Goal: Task Accomplishment & Management: Manage account settings

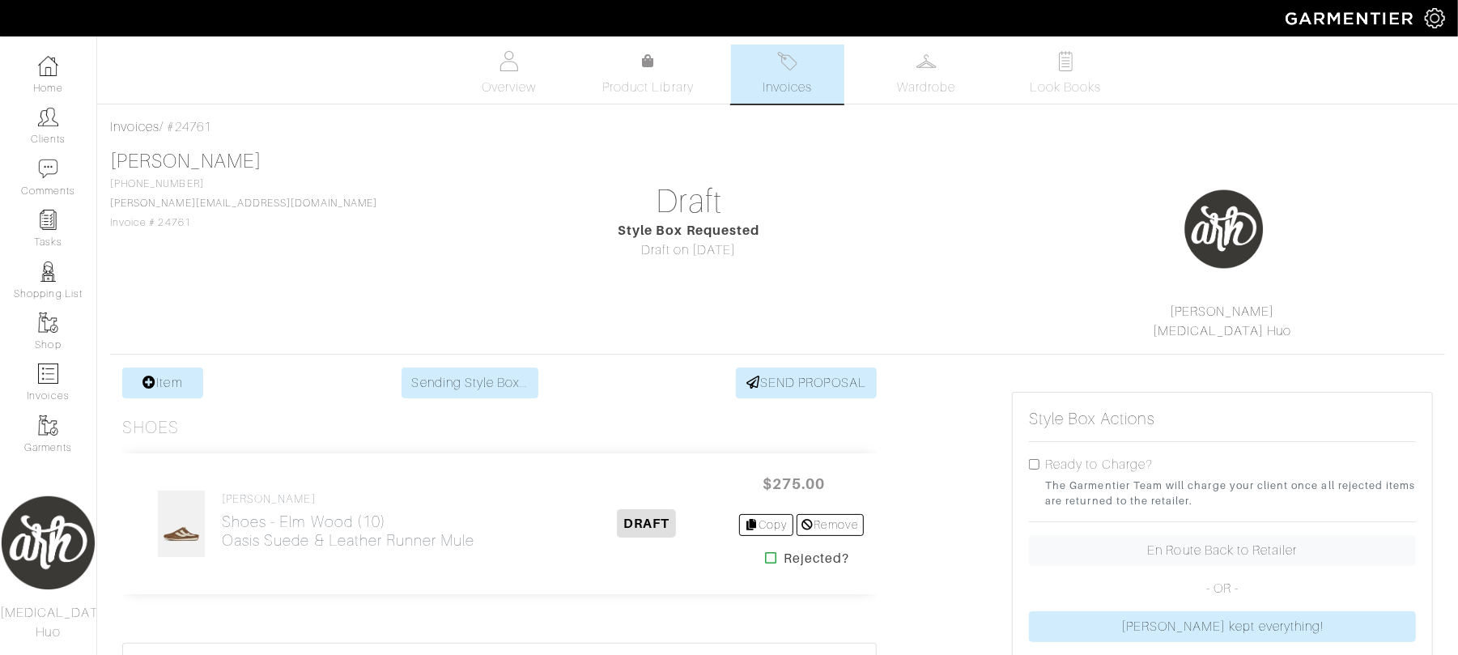
scroll to position [230, 0]
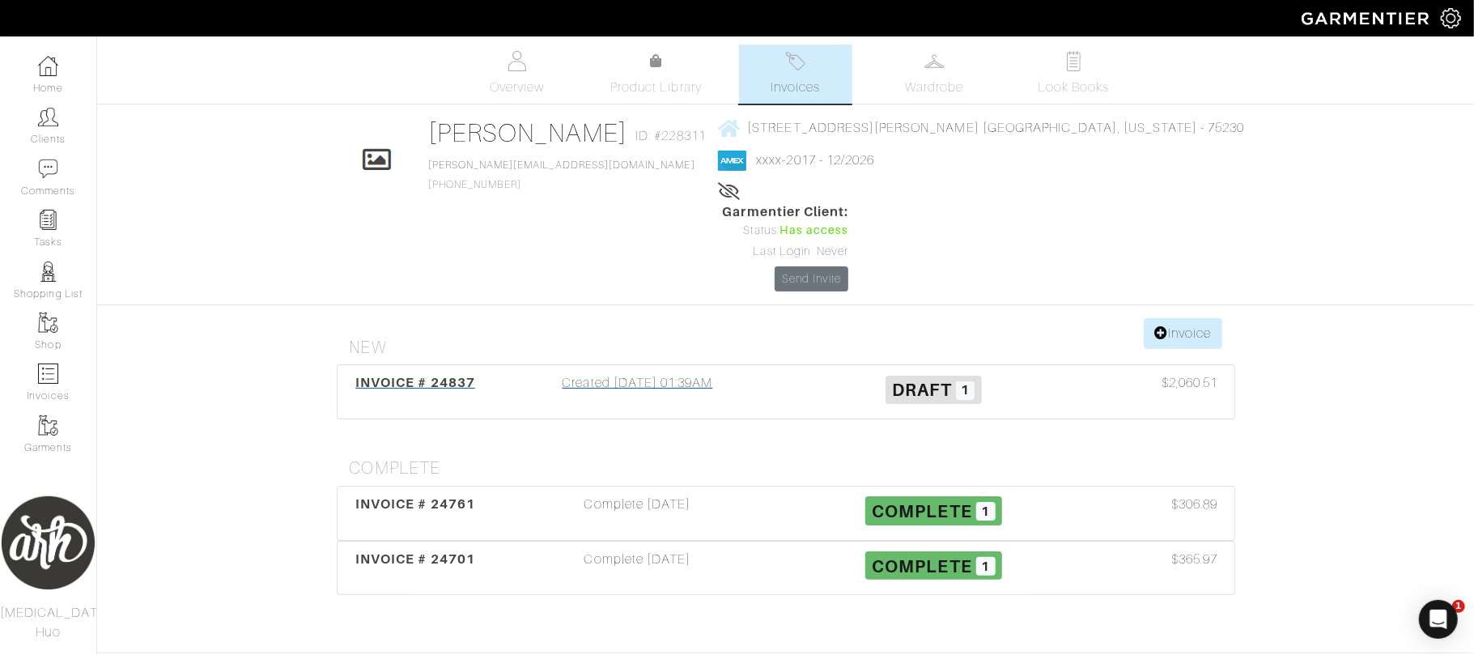
click at [703, 373] on div "Created 10/10/25 01:39AM" at bounding box center [638, 391] width 296 height 37
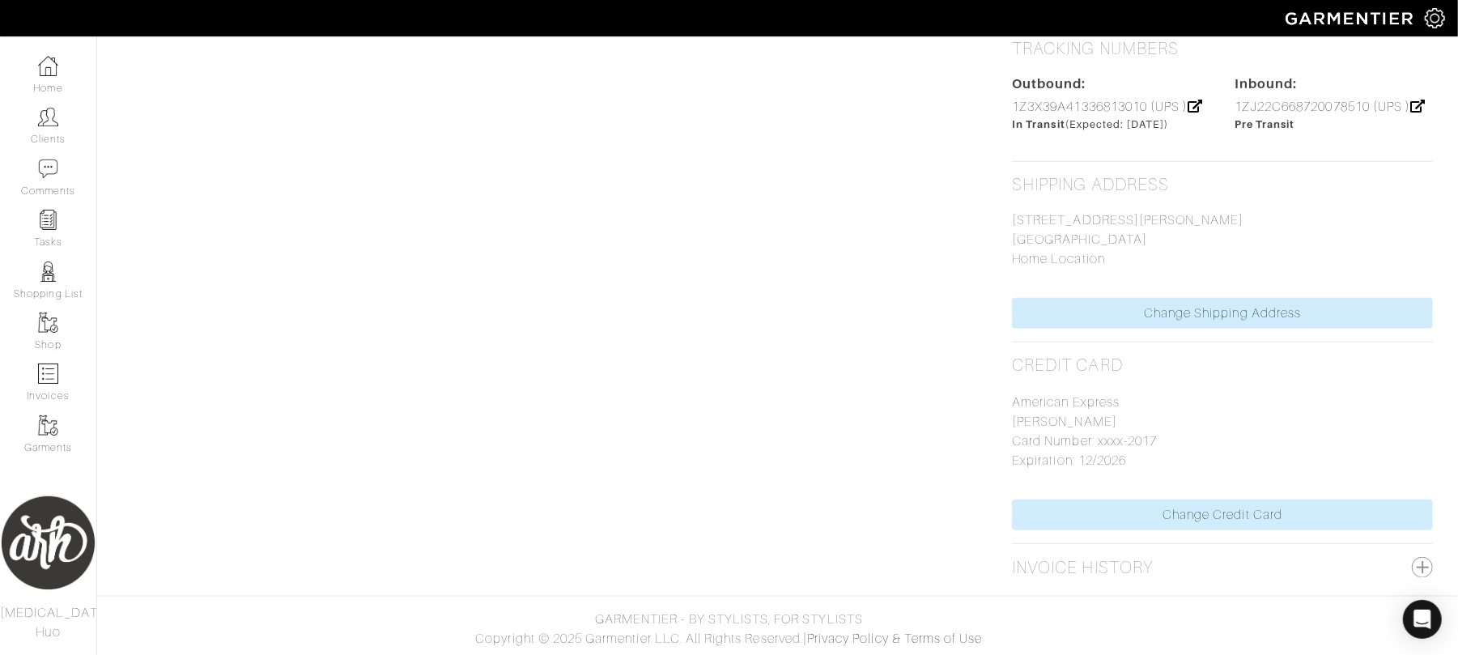
scroll to position [1079, 0]
click at [1134, 100] on link "1Z3X39A41336813010 (UPS )" at bounding box center [1107, 107] width 191 height 15
click at [65, 124] on link "Clients" at bounding box center [48, 125] width 96 height 51
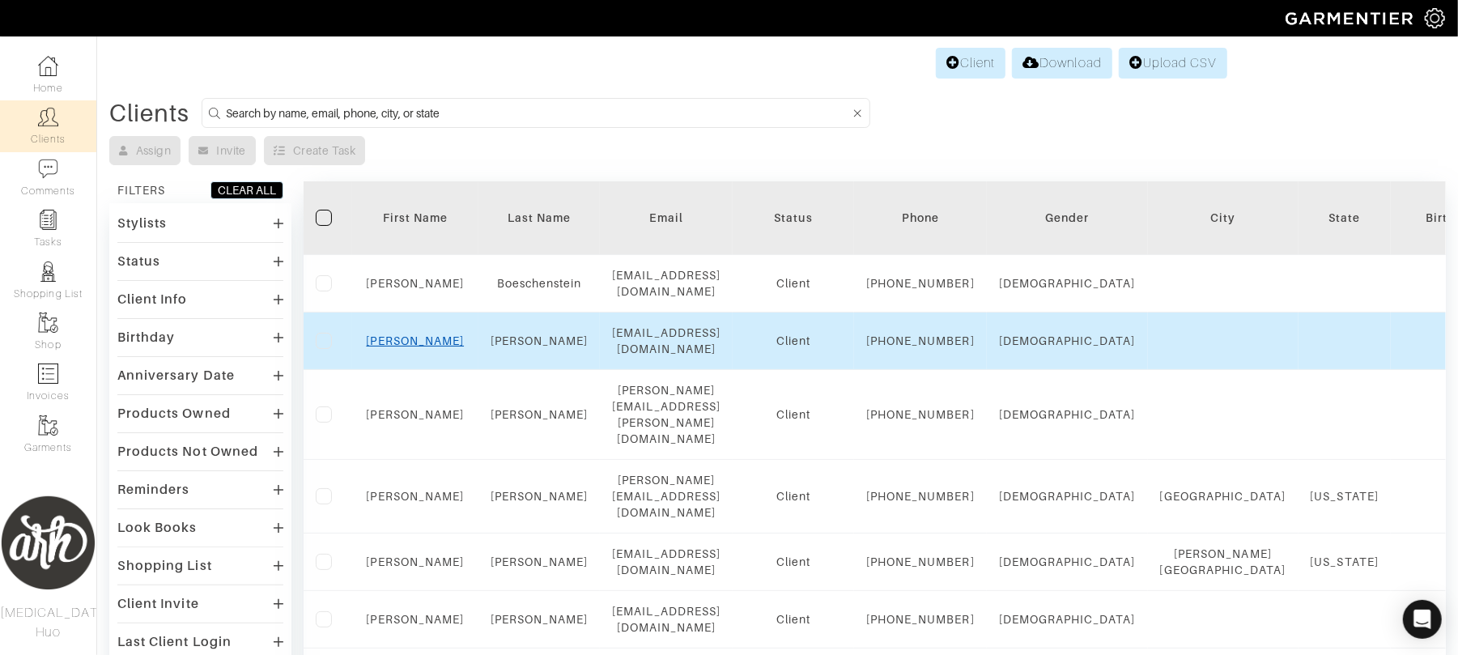
click at [411, 347] on link "Luke" at bounding box center [416, 340] width 98 height 13
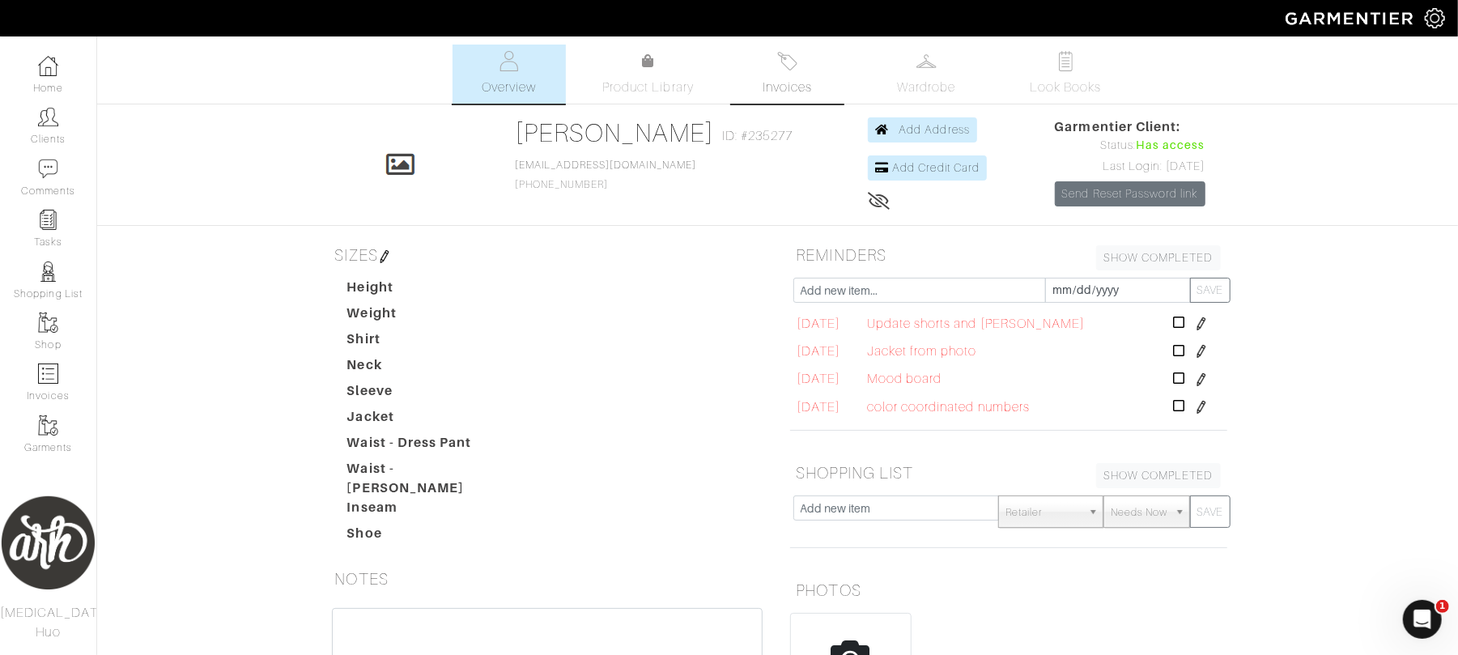
click at [777, 79] on span "Invoices" at bounding box center [787, 87] width 49 height 19
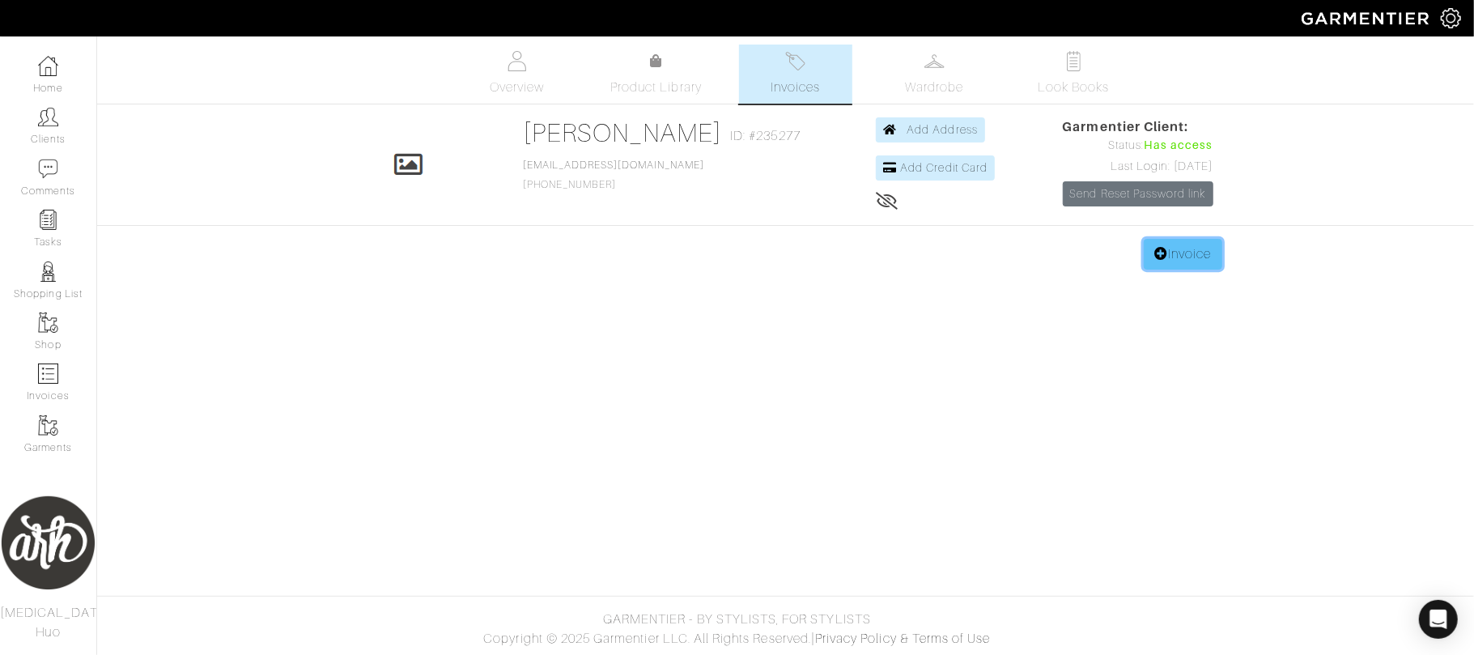
click at [1171, 262] on link "Invoice" at bounding box center [1183, 254] width 78 height 31
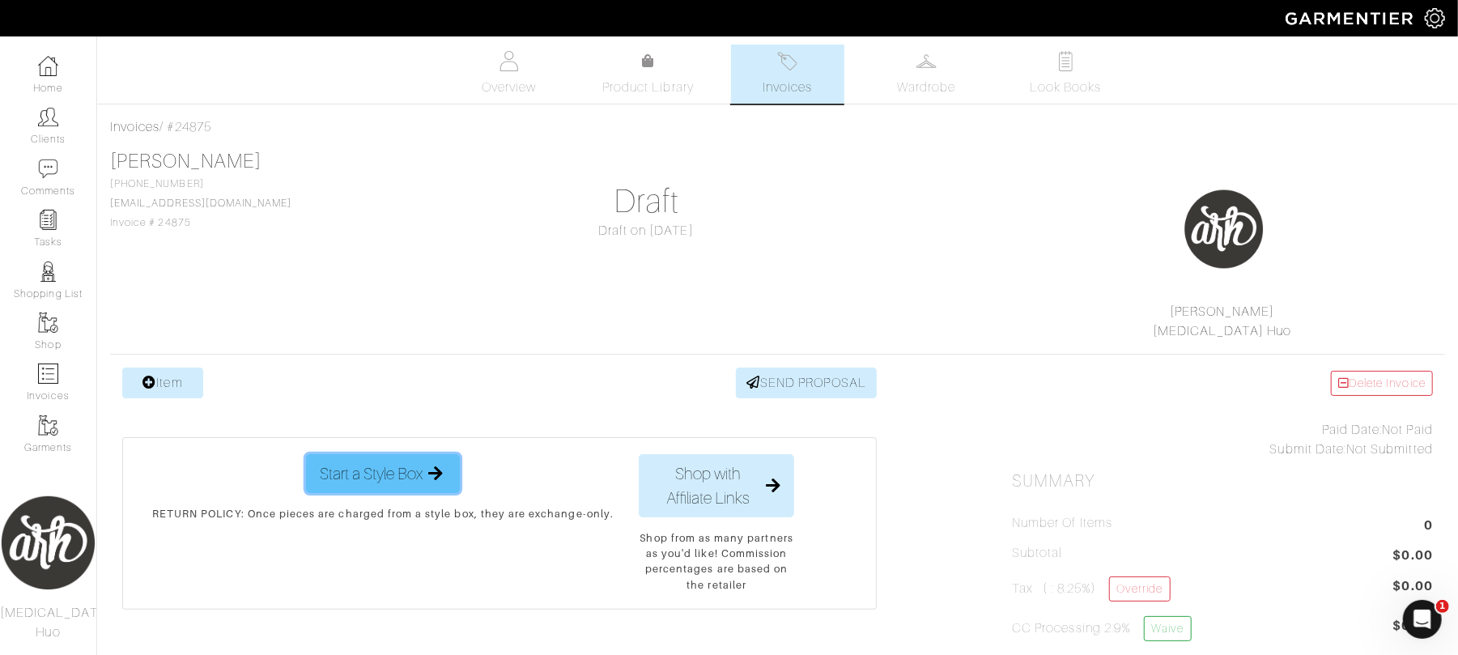
click at [374, 474] on span "Start a Style Box" at bounding box center [371, 473] width 103 height 24
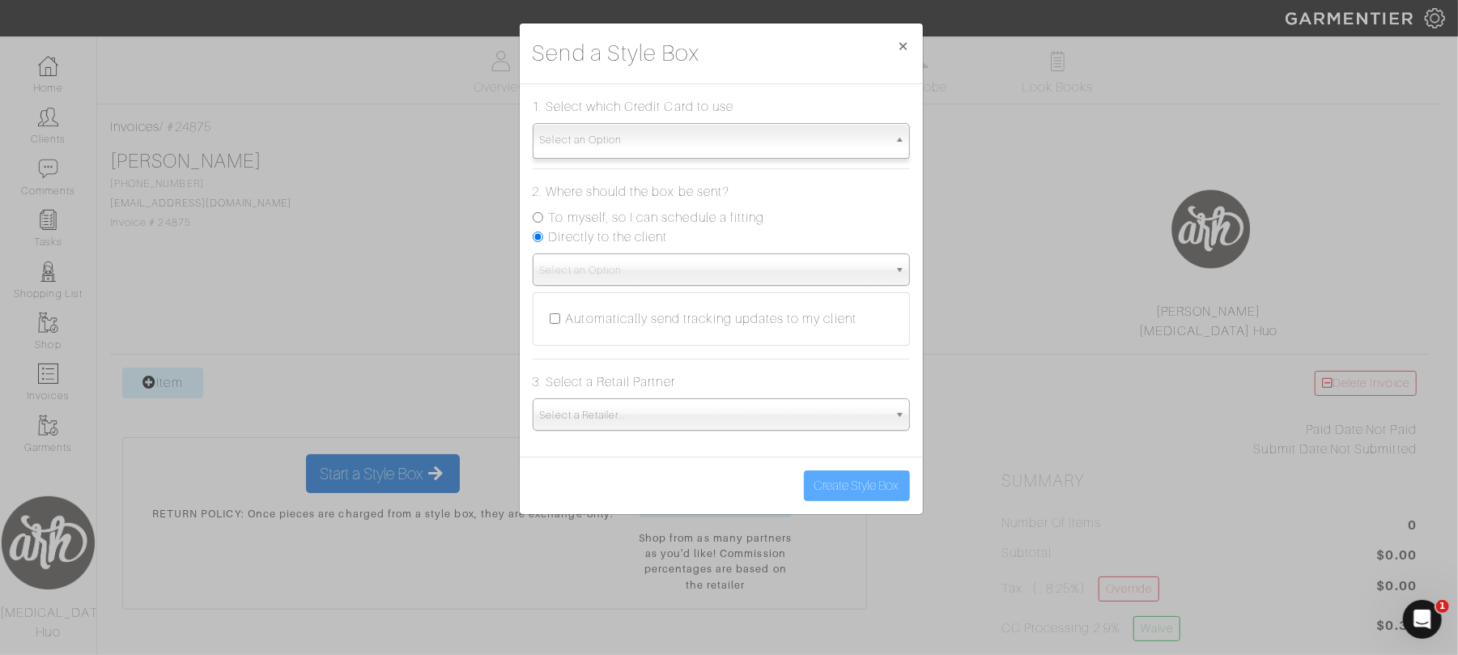
drag, startPoint x: 784, startPoint y: 150, endPoint x: 745, endPoint y: 143, distance: 39.4
click at [745, 143] on span "Select an Option" at bounding box center [714, 140] width 348 height 32
click at [827, 159] on form "1. Select which Credit Card to use Select an Option 2. Where should the box be …" at bounding box center [721, 264] width 377 height 334
click at [885, 142] on span "Select an Option" at bounding box center [714, 140] width 348 height 32
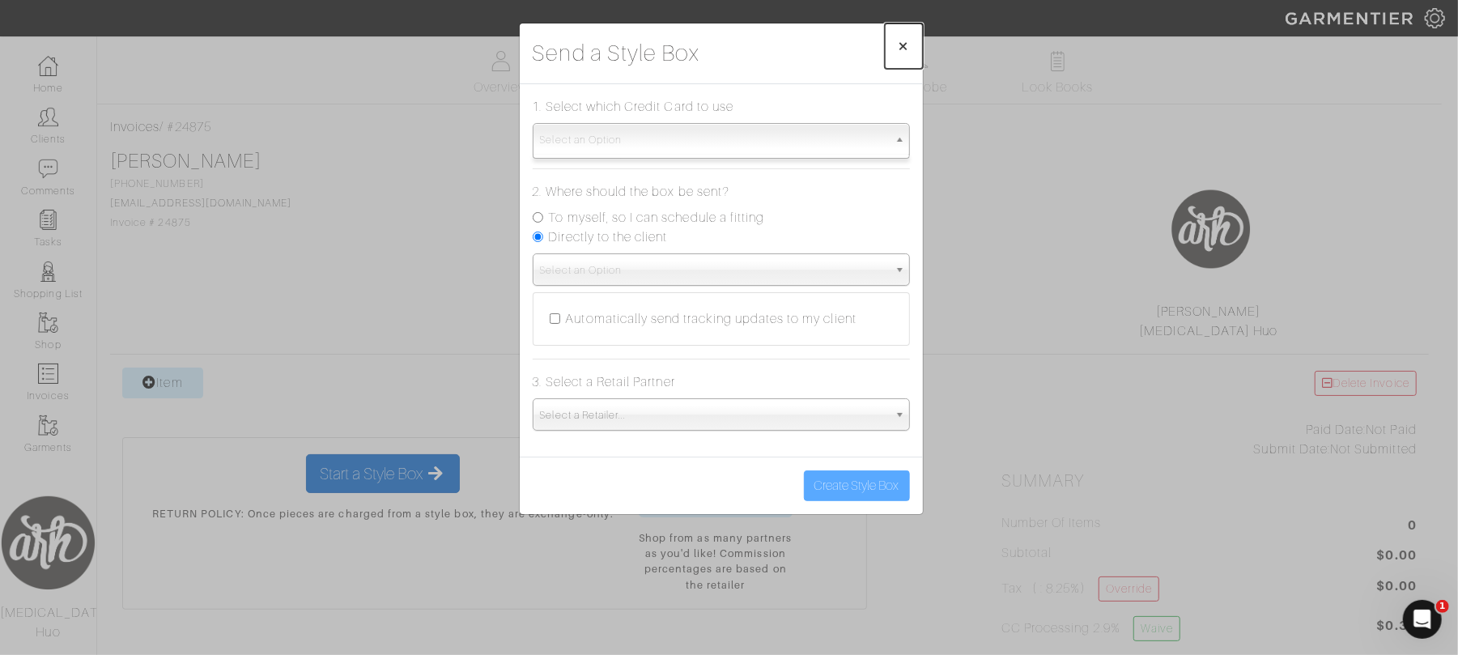
click at [905, 40] on span "×" at bounding box center [904, 46] width 12 height 22
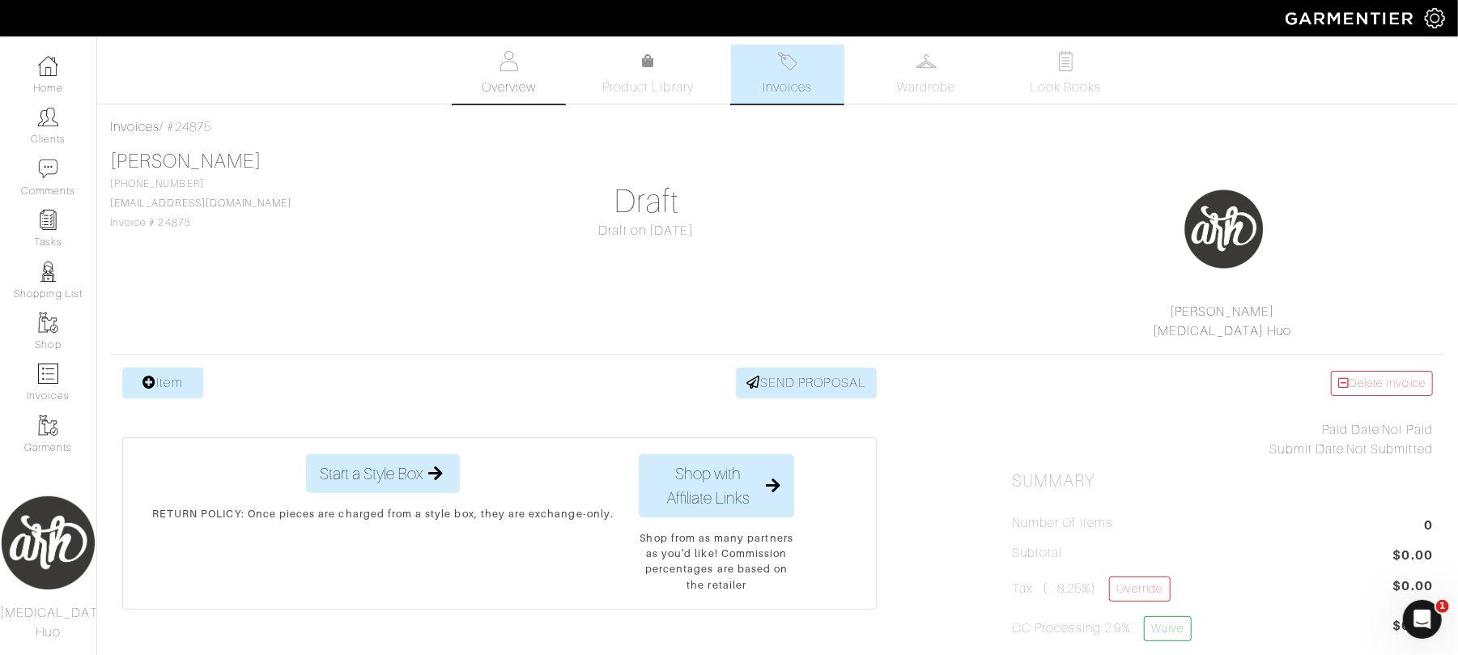
click at [512, 96] on span "Overview" at bounding box center [509, 87] width 54 height 19
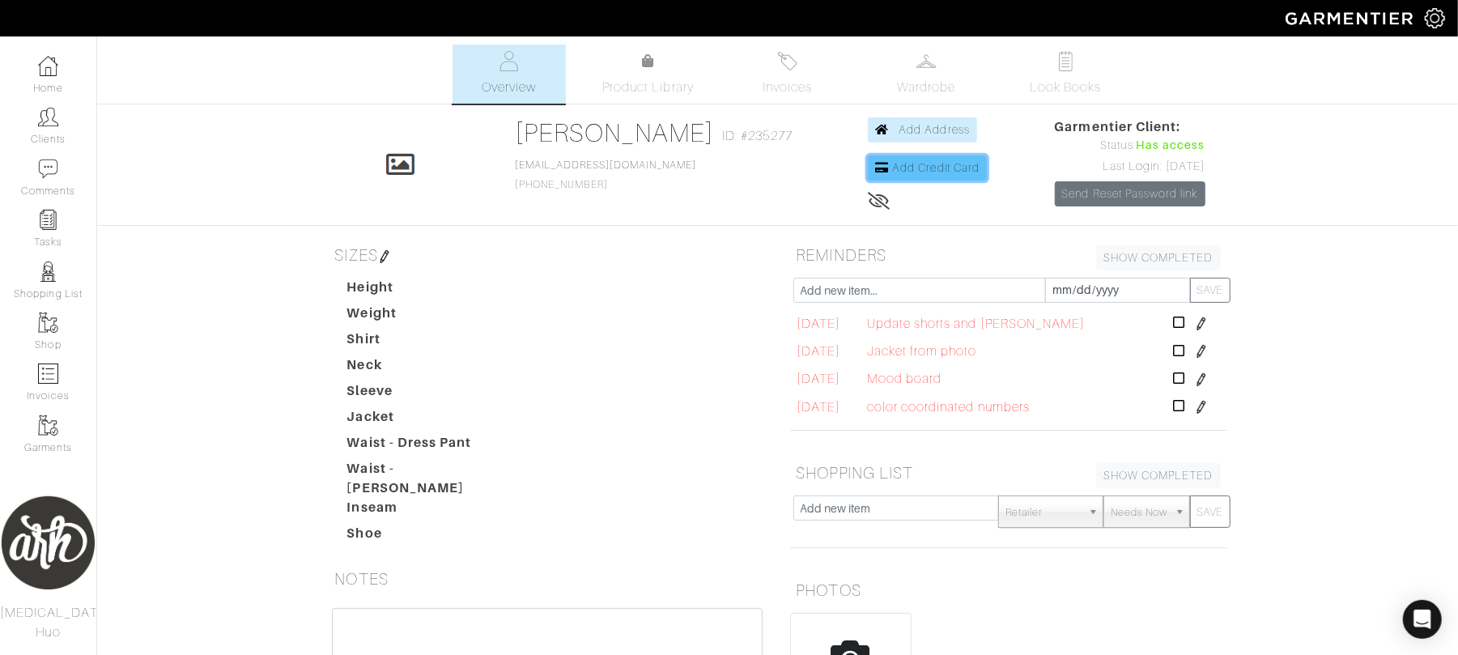
click at [902, 168] on span "Add Credit Card" at bounding box center [935, 167] width 87 height 13
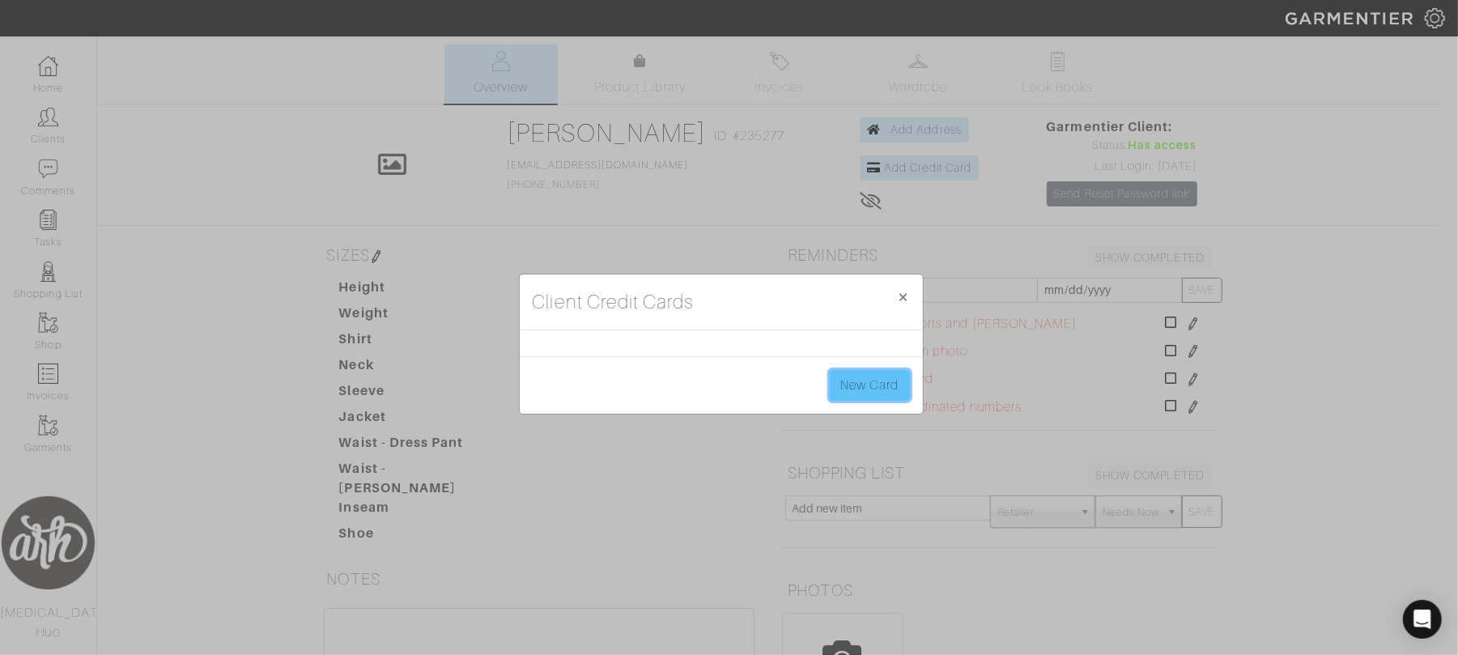
click at [868, 383] on link "New Card" at bounding box center [869, 385] width 79 height 31
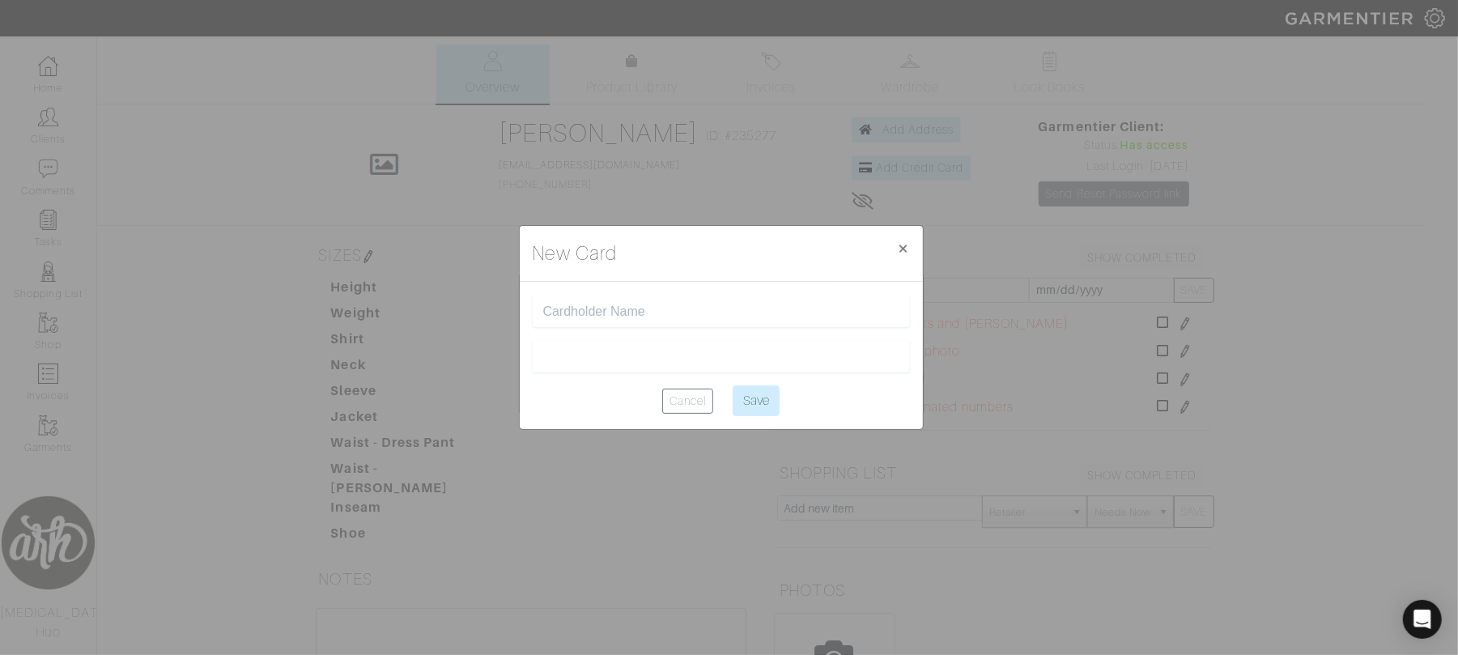
click at [735, 309] on input "text" at bounding box center [721, 311] width 356 height 15
type input "[PERSON_NAME]"
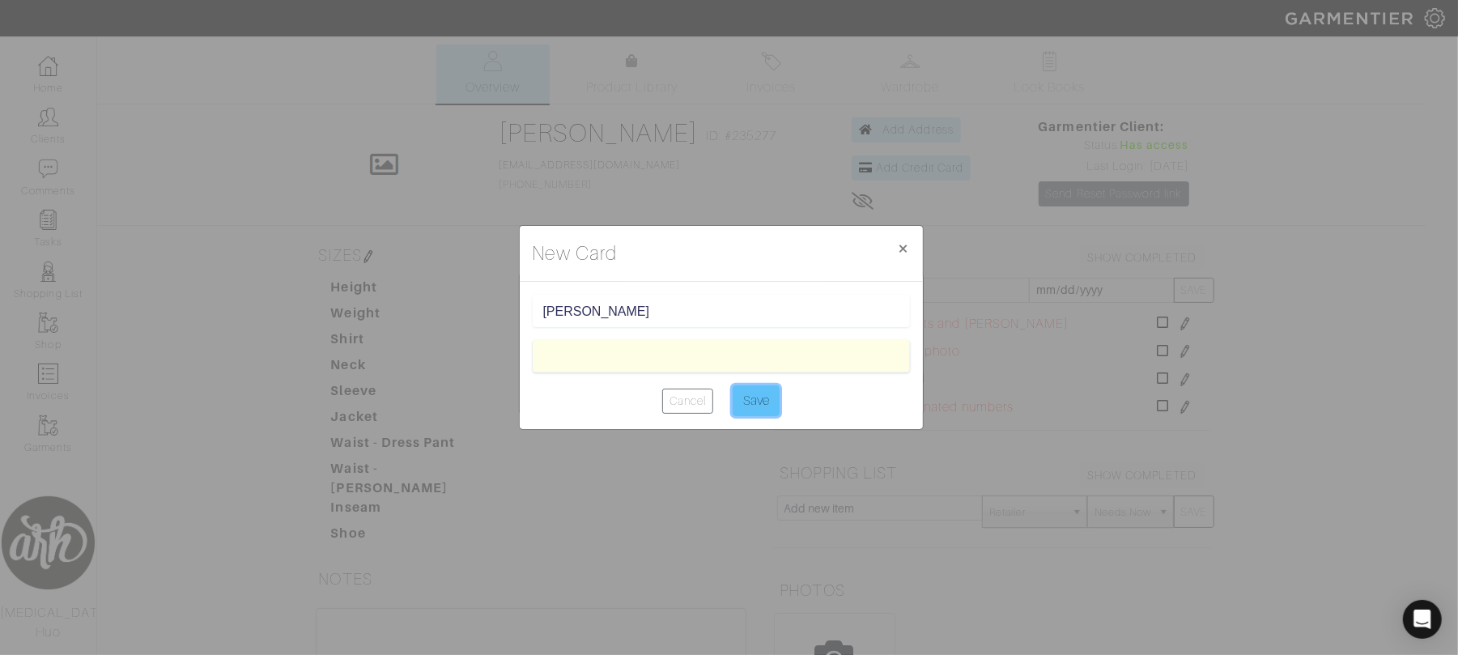
click at [755, 413] on input "Save" at bounding box center [756, 400] width 47 height 31
type input "Saving..."
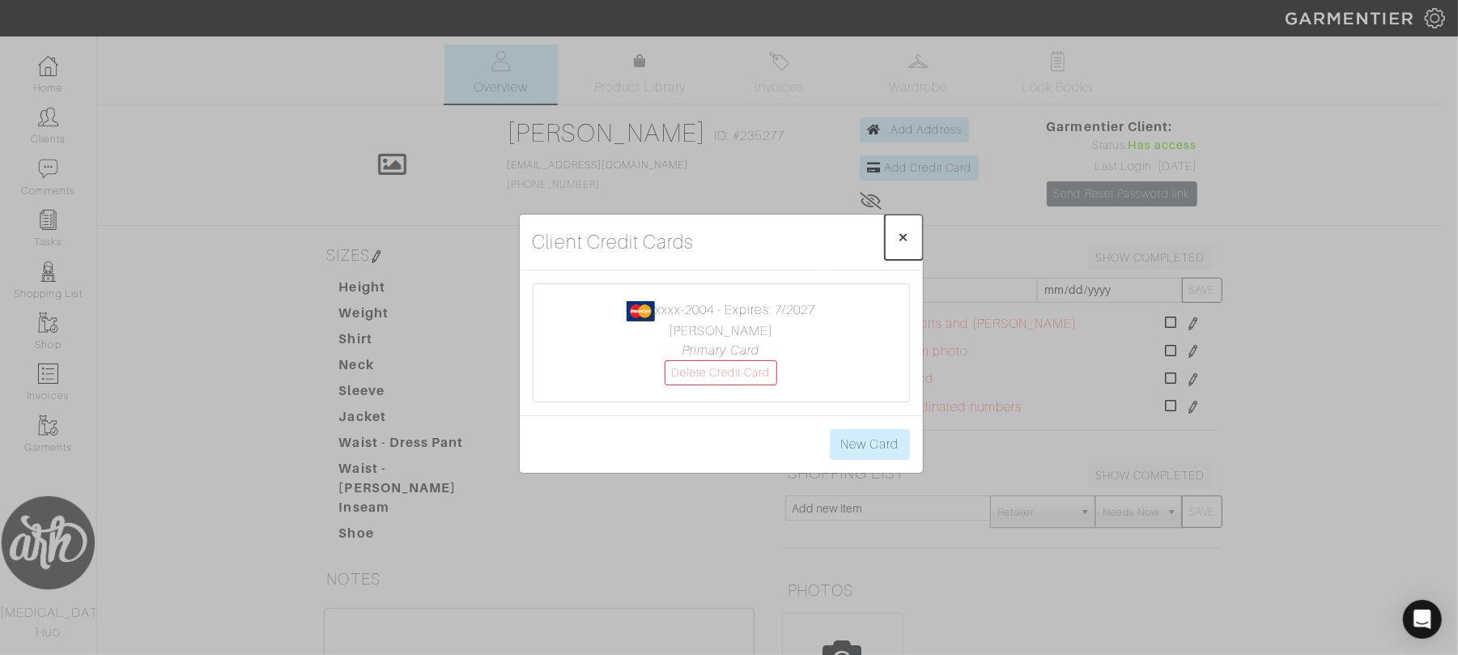
drag, startPoint x: 901, startPoint y: 240, endPoint x: 890, endPoint y: 250, distance: 14.9
click at [890, 250] on button "× Close" at bounding box center [904, 237] width 38 height 45
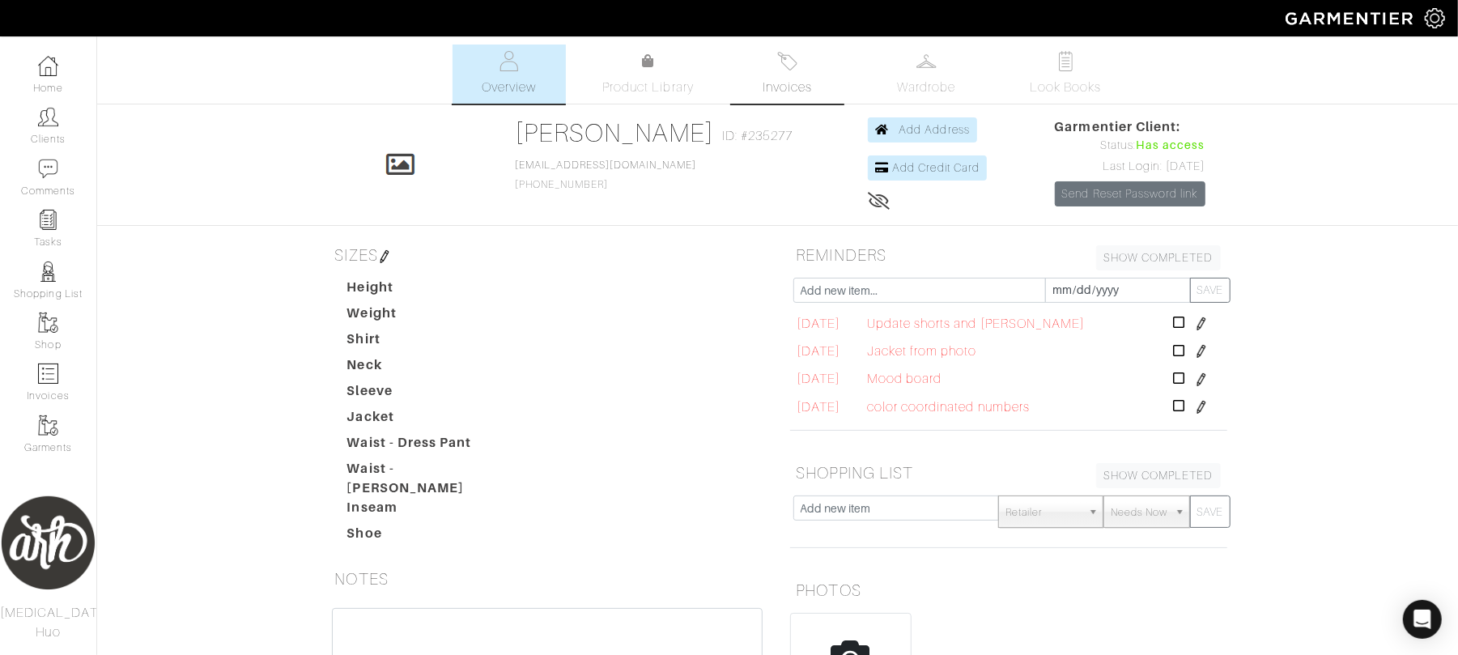
click at [755, 59] on link "Invoices" at bounding box center [787, 74] width 113 height 59
click at [742, 53] on link "Invoices" at bounding box center [787, 74] width 113 height 59
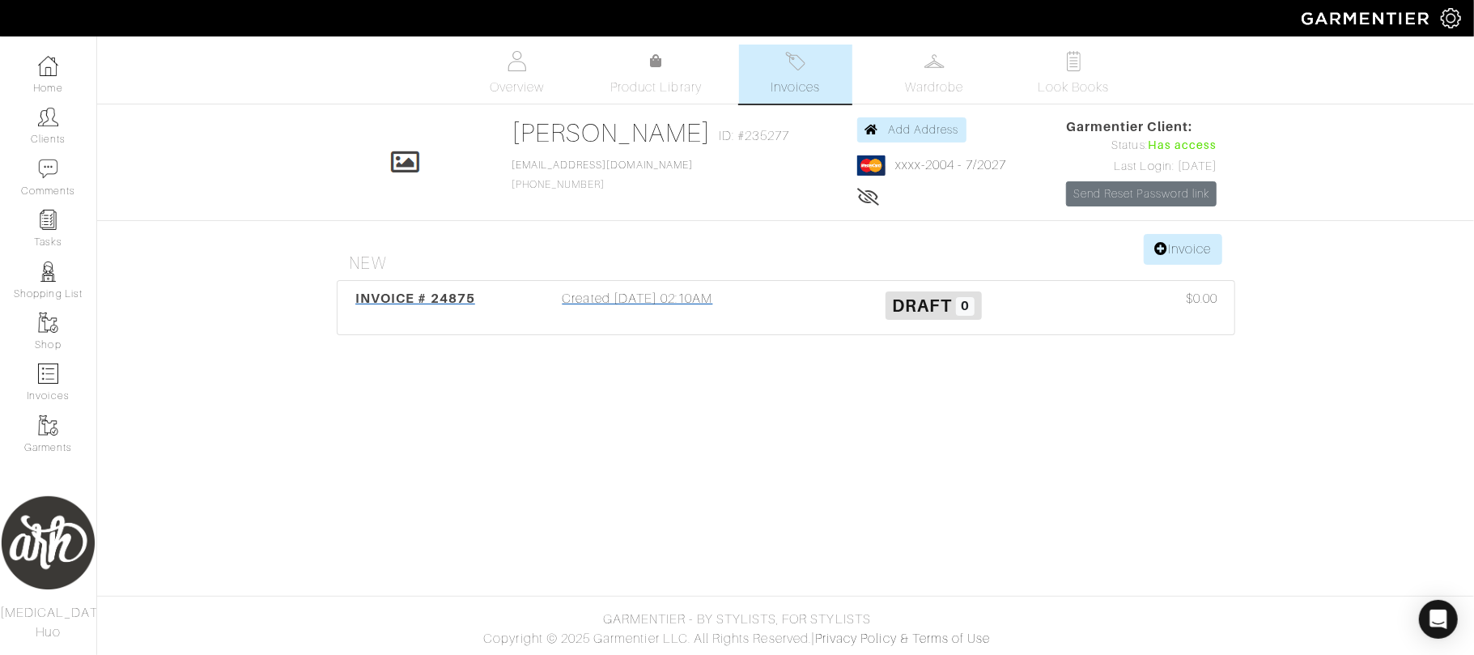
click at [682, 295] on div "Created 10/14/25 02:10AM" at bounding box center [638, 307] width 296 height 37
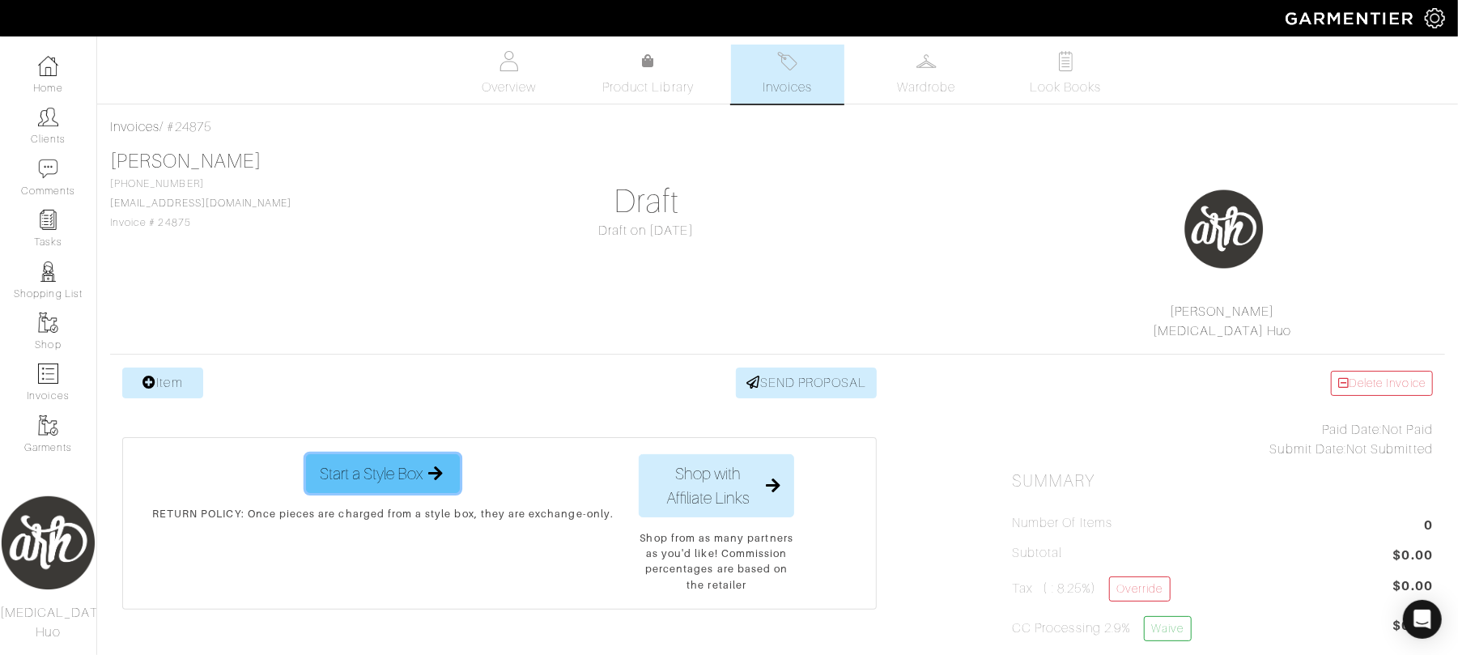
click at [393, 483] on span "Start a Style Box" at bounding box center [371, 473] width 103 height 24
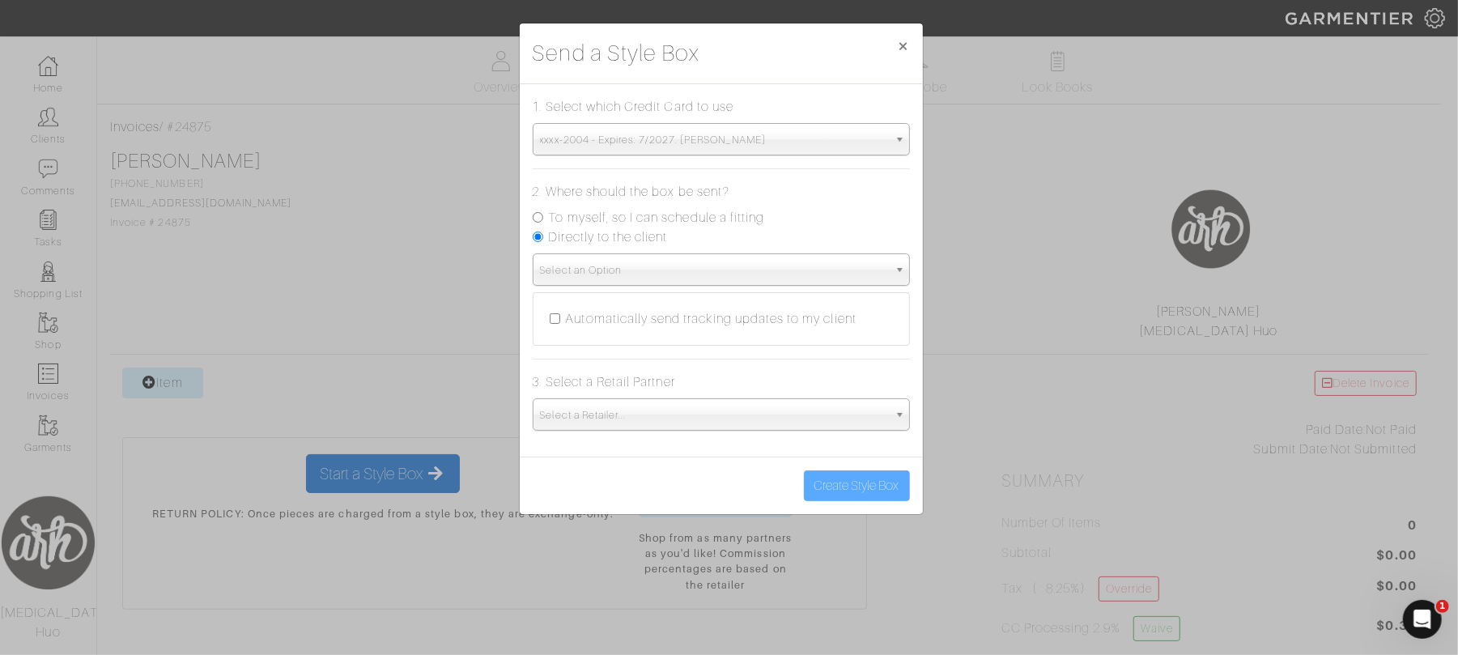
click at [687, 264] on span "Select an Option" at bounding box center [714, 270] width 348 height 32
click at [818, 276] on span "Select an Option" at bounding box center [714, 270] width 348 height 32
click at [720, 321] on label "Automatically send tracking updates to my client" at bounding box center [711, 318] width 291 height 19
click at [550, 321] on input "Automatically send tracking updates to my client" at bounding box center [555, 318] width 11 height 11
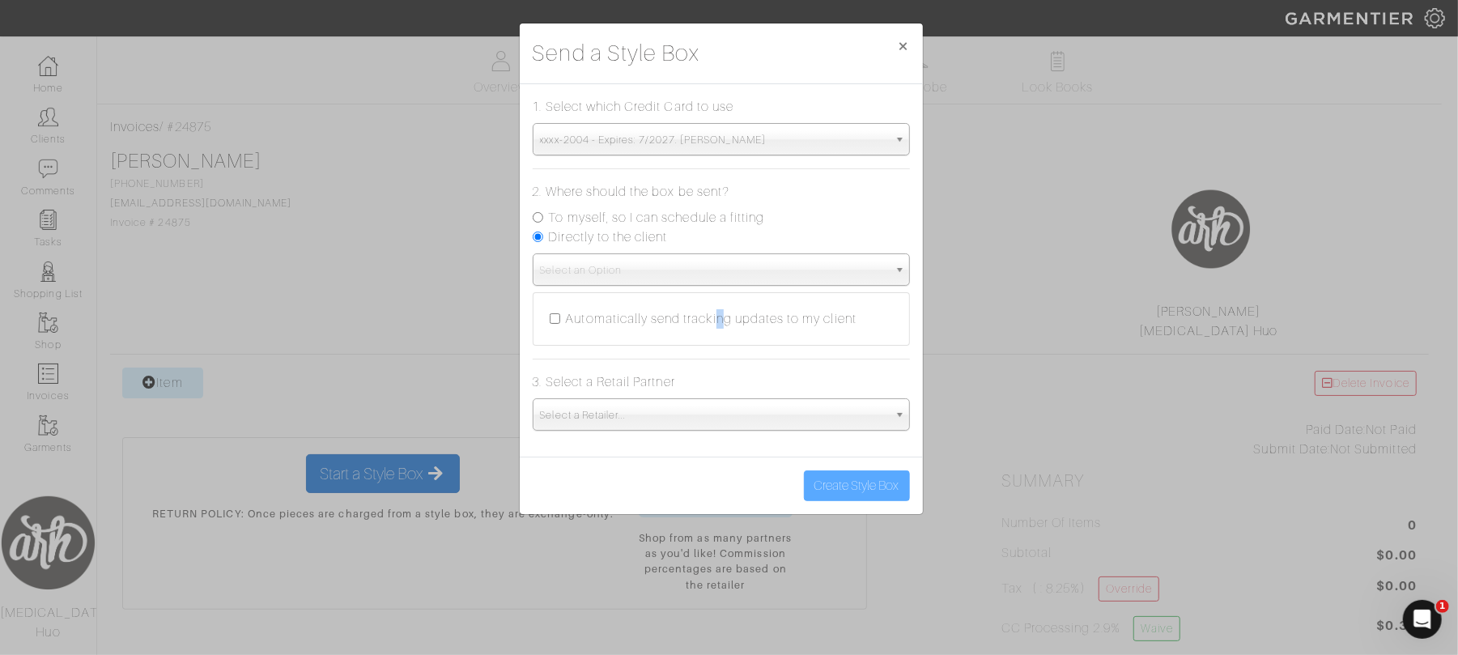
checkbox input "true"
click at [616, 359] on hr at bounding box center [721, 359] width 377 height 1
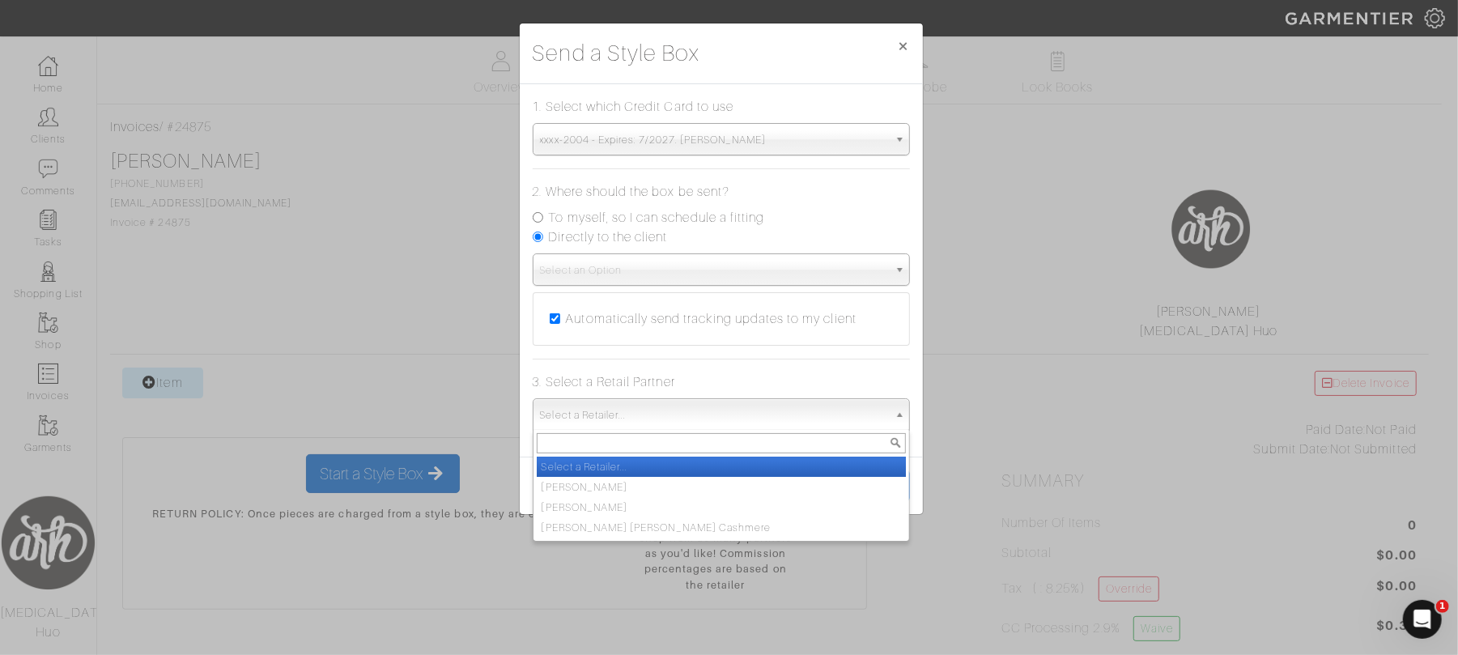
click at [751, 413] on span "Select a Retailer..." at bounding box center [714, 415] width 348 height 32
click at [819, 270] on span "Select an Option" at bounding box center [714, 270] width 348 height 32
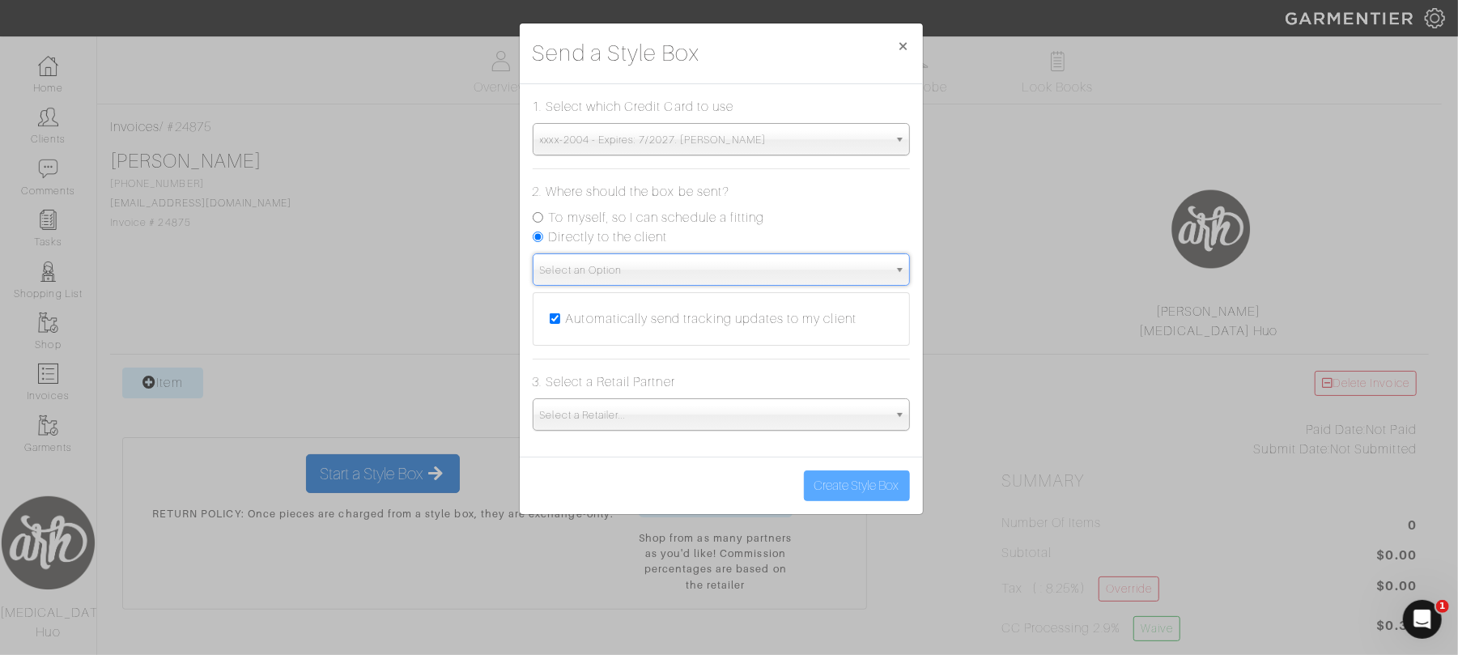
click at [819, 270] on span "Select an Option" at bounding box center [714, 270] width 348 height 32
click at [787, 415] on span "Select a Retailer..." at bounding box center [714, 415] width 348 height 32
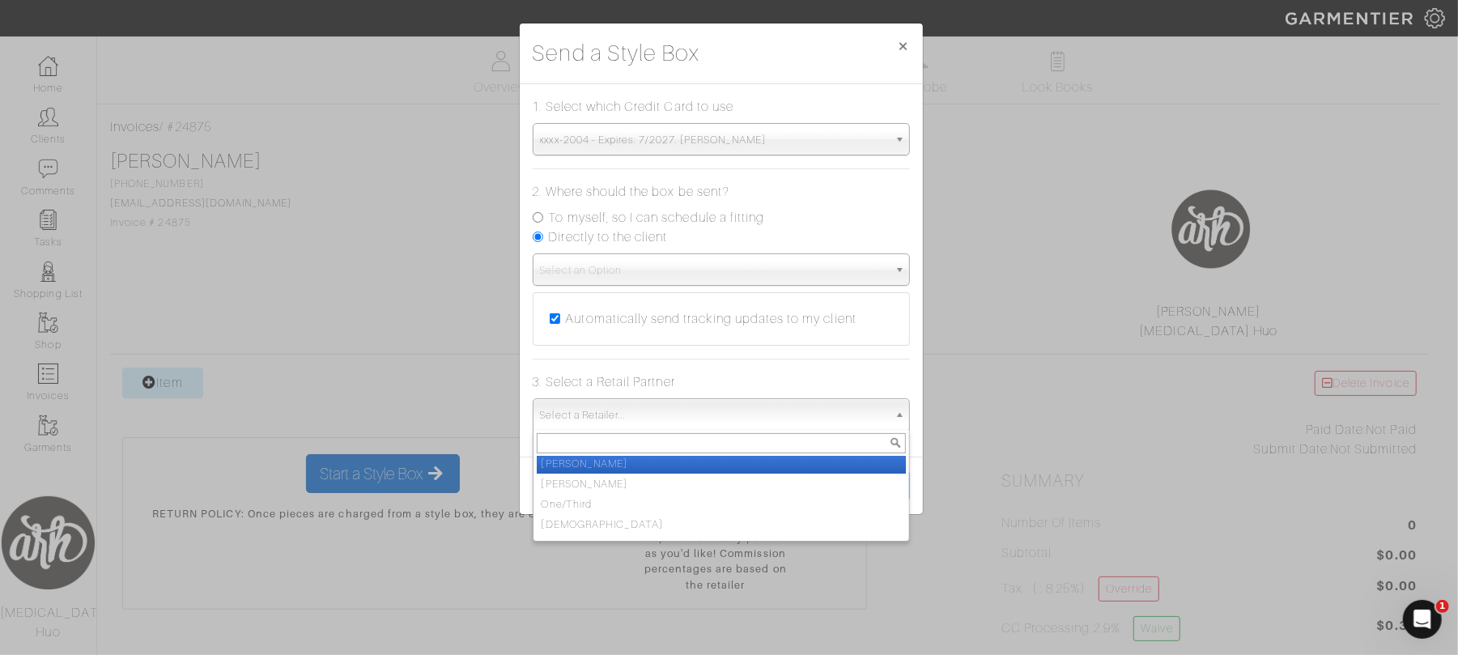
scroll to position [69, 0]
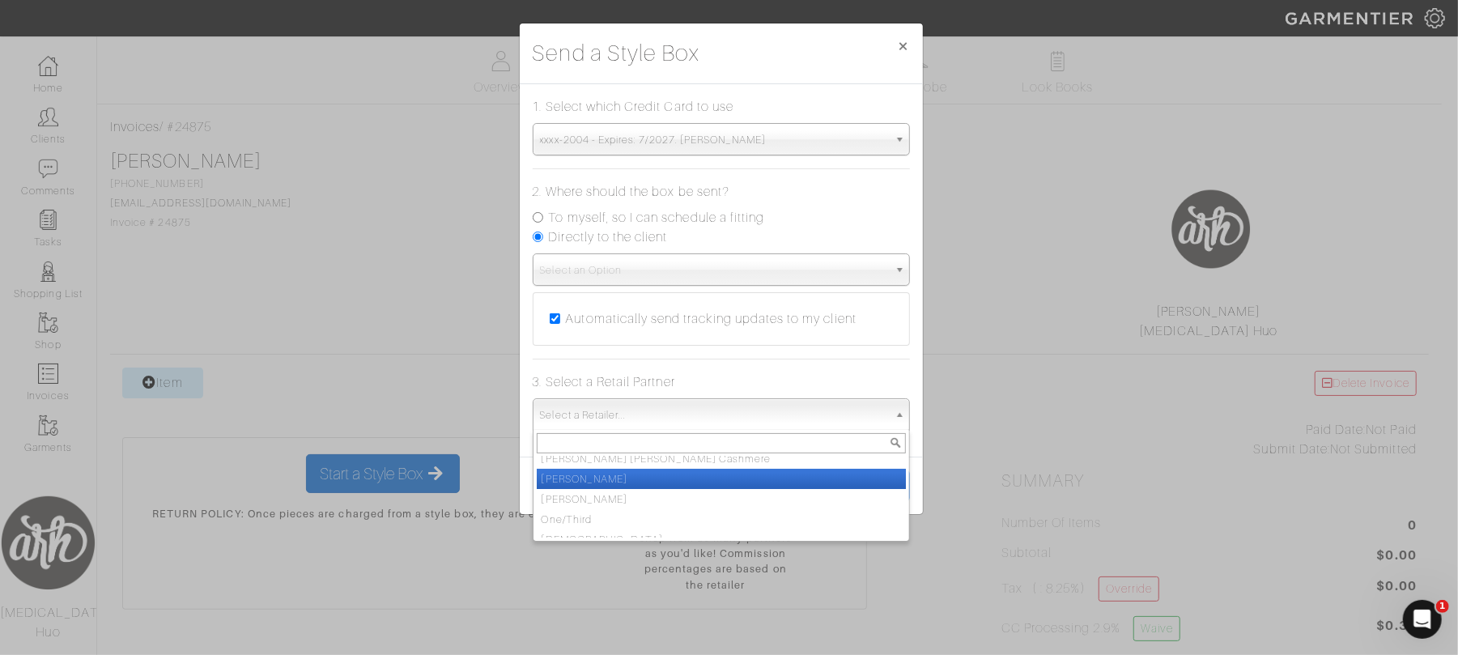
click at [780, 476] on li "[PERSON_NAME]" at bounding box center [721, 479] width 369 height 20
select select "6402"
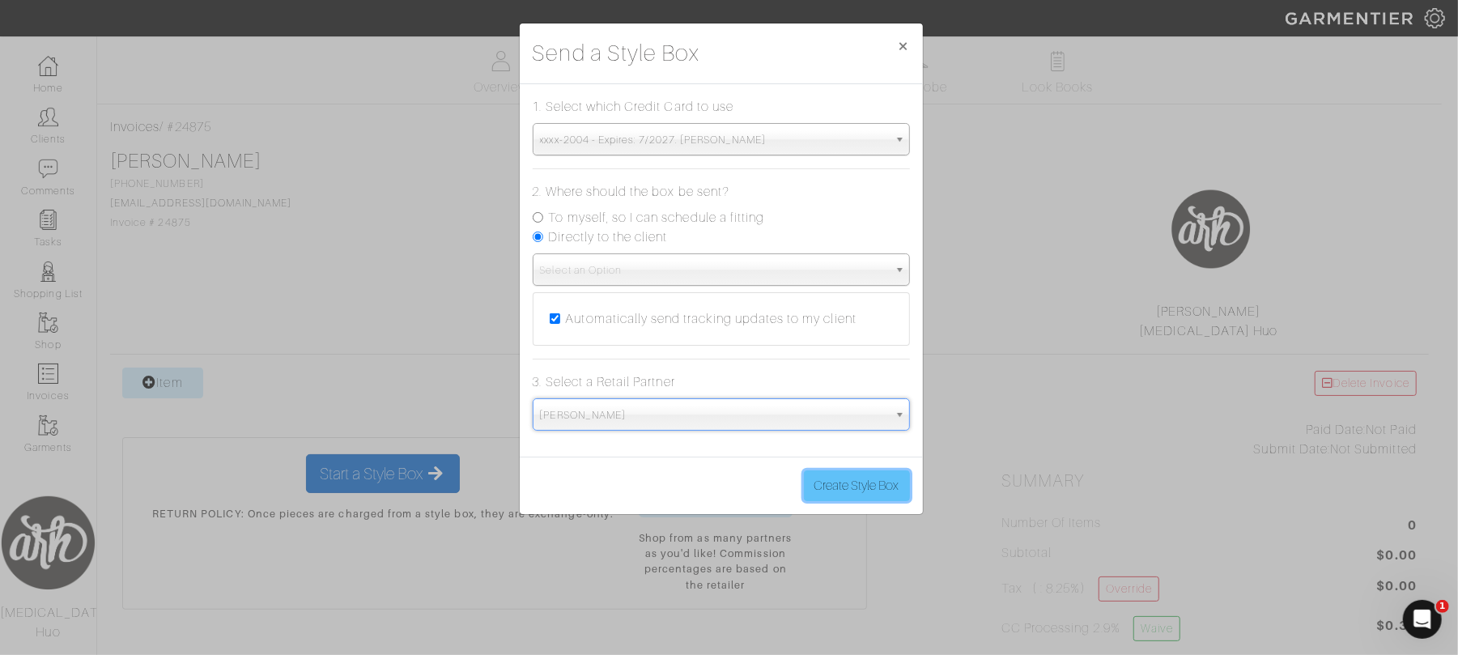
click at [836, 487] on button "Create Style Box" at bounding box center [857, 485] width 106 height 31
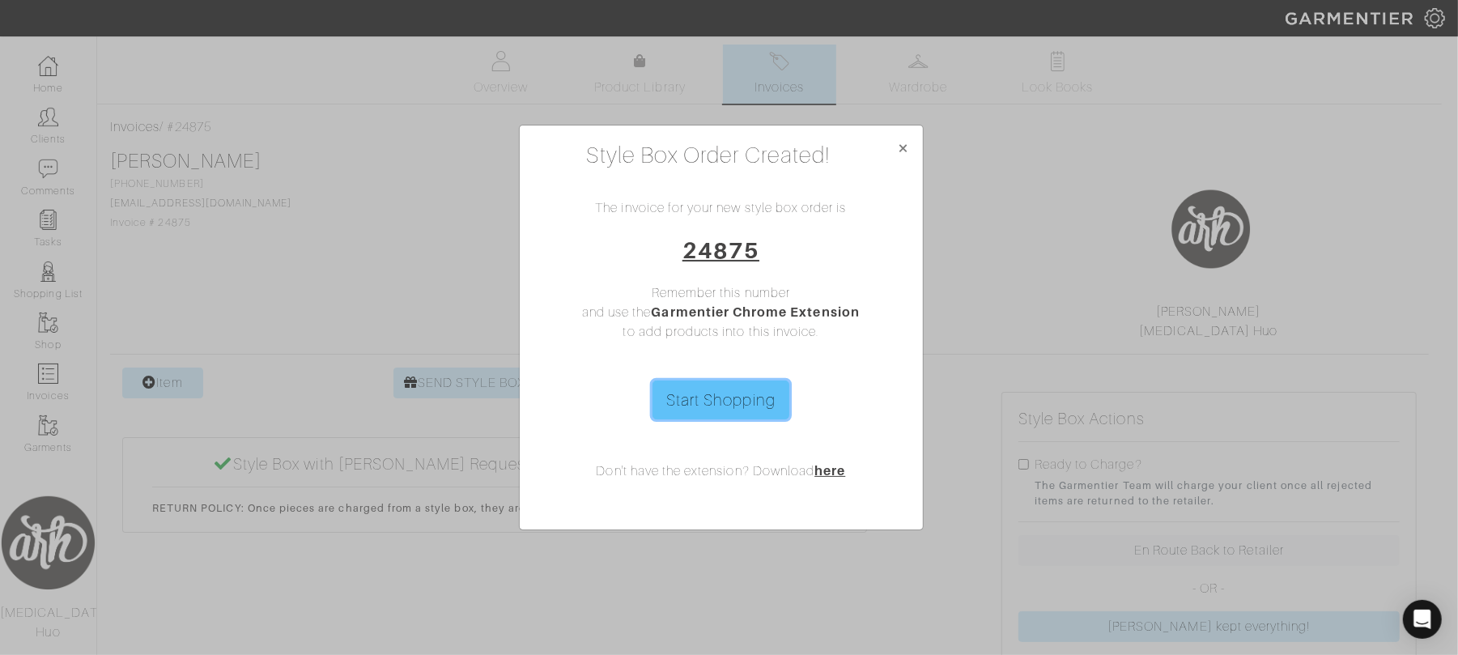
click at [751, 395] on link "Start Shopping" at bounding box center [720, 399] width 137 height 39
click at [907, 139] on span "×" at bounding box center [903, 148] width 12 height 22
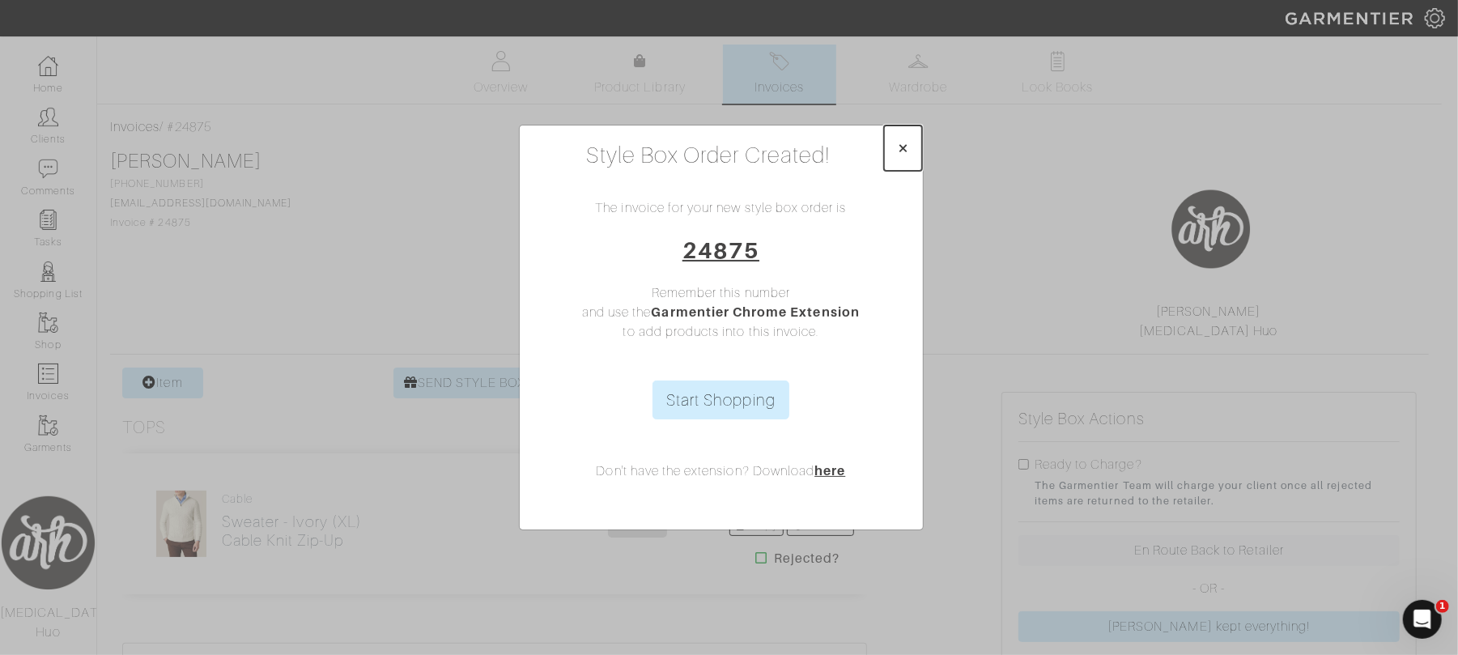
click at [895, 146] on button "×" at bounding box center [903, 147] width 38 height 45
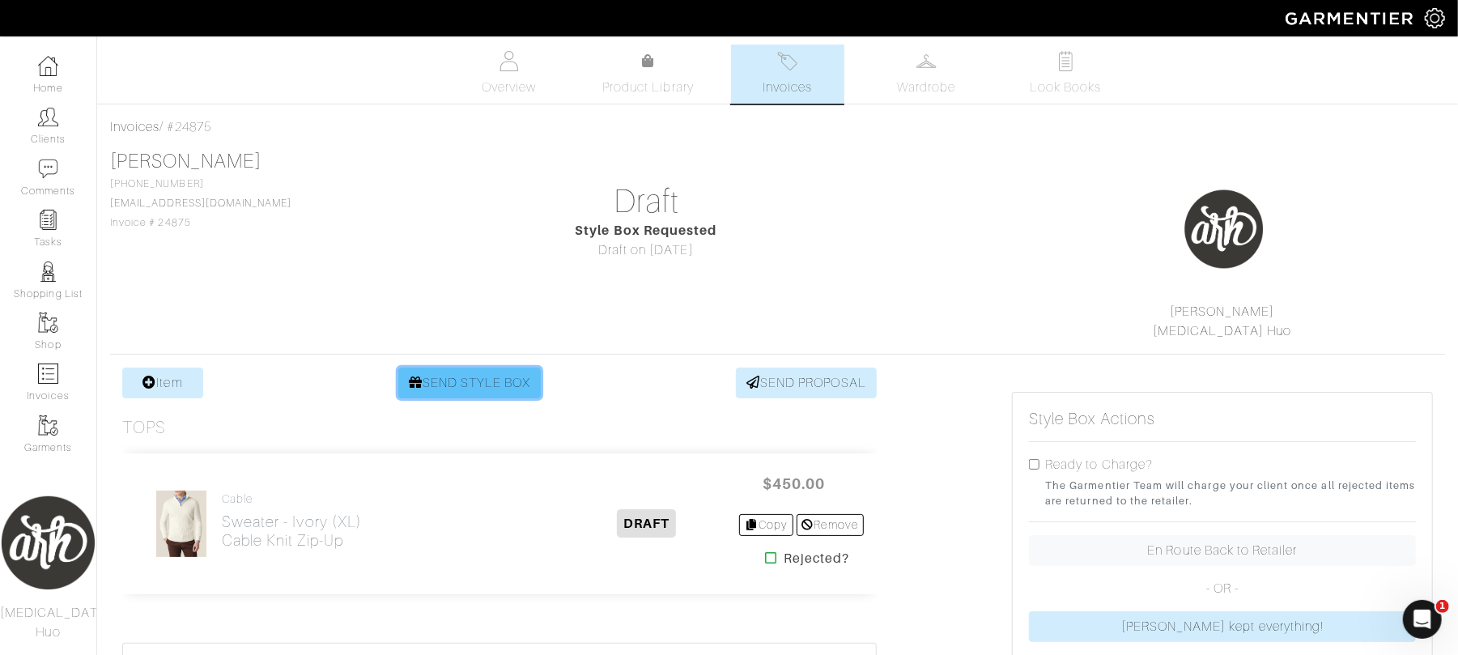
click at [497, 390] on link "SEND STYLE BOX" at bounding box center [469, 383] width 143 height 31
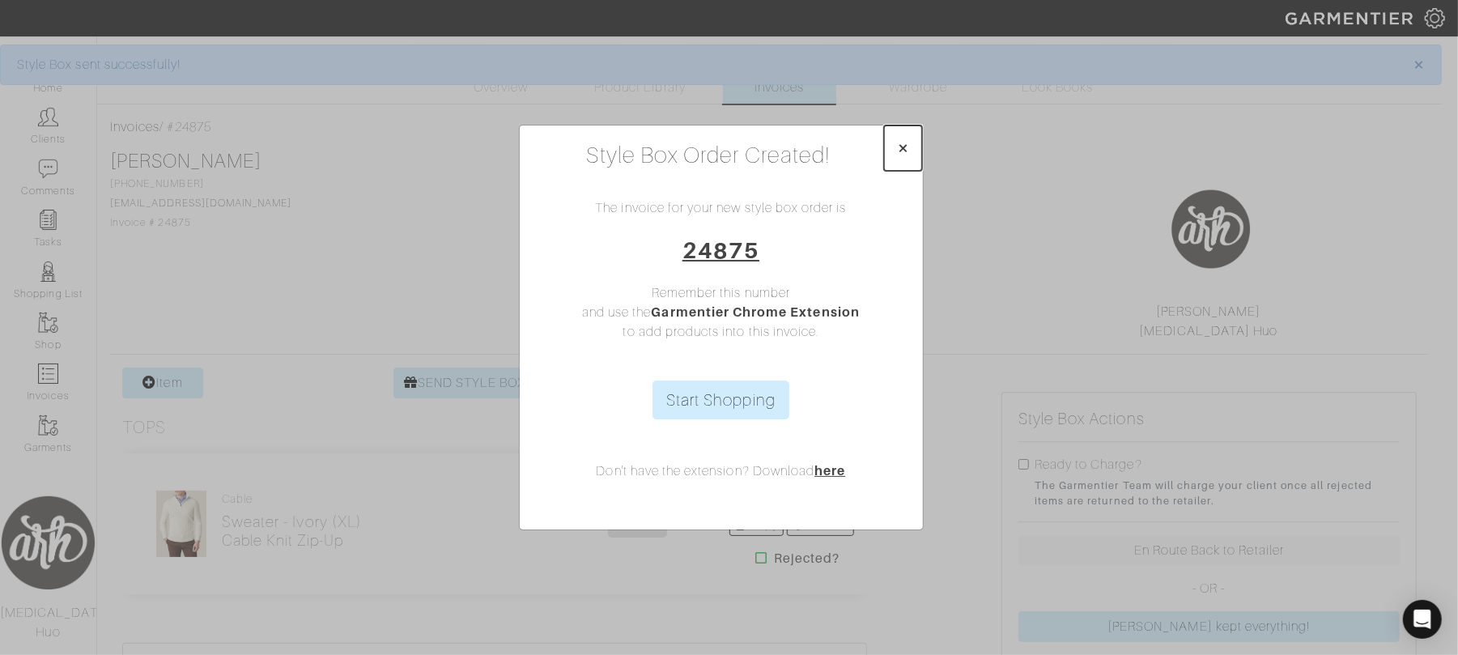
click at [902, 147] on span "×" at bounding box center [903, 148] width 12 height 22
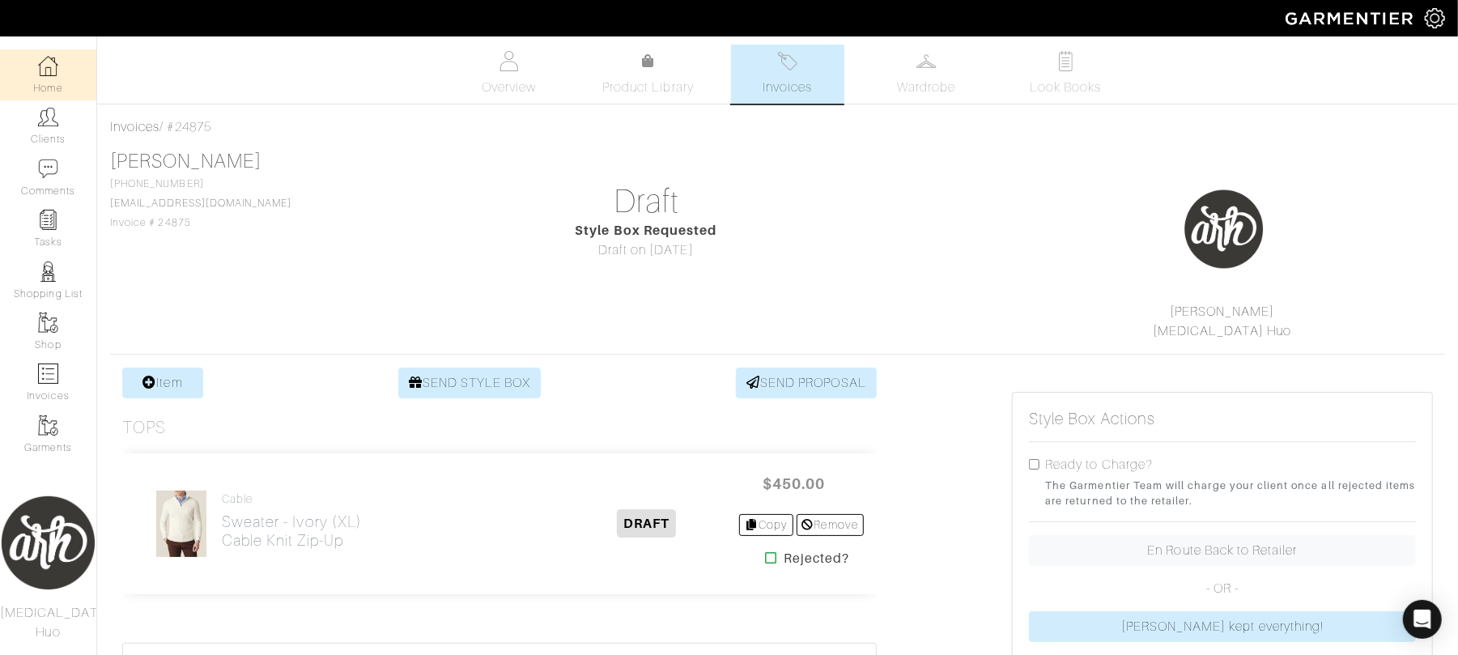
click at [56, 74] on img at bounding box center [48, 66] width 20 height 20
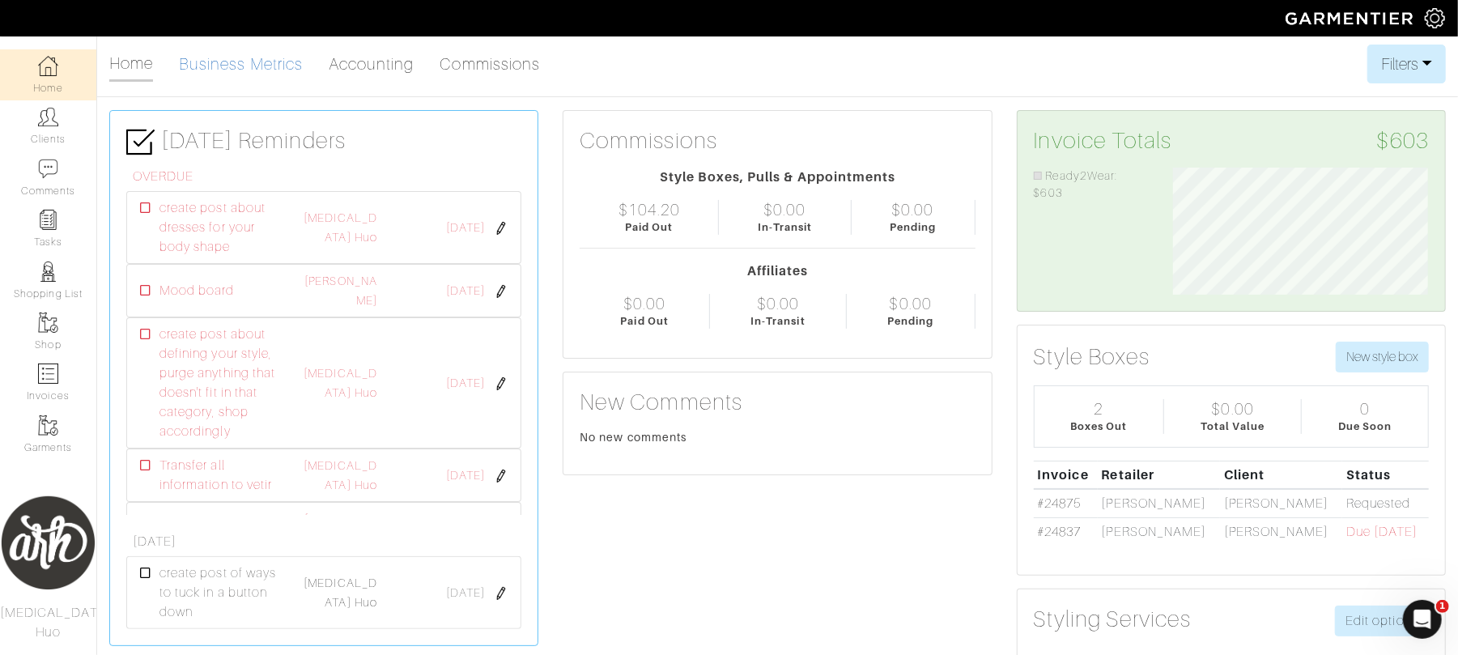
click at [256, 66] on link "Business Metrics" at bounding box center [241, 64] width 124 height 32
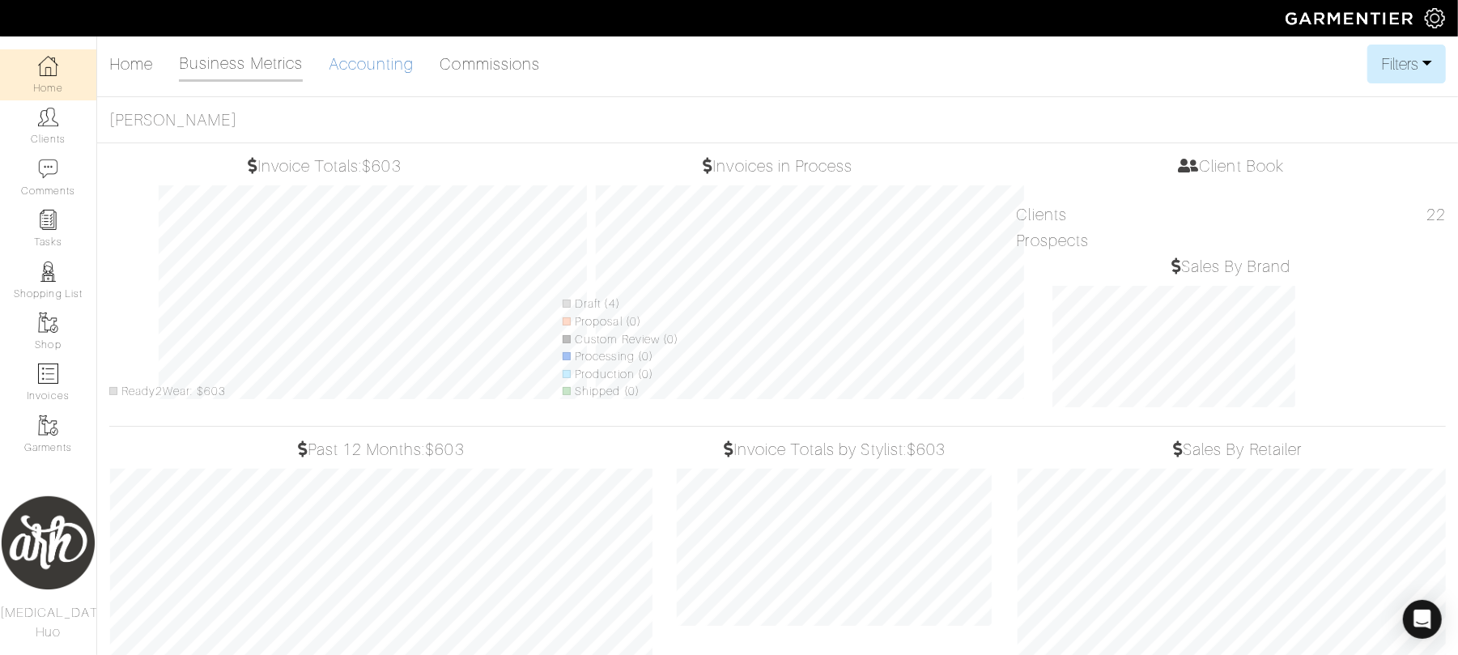
drag, startPoint x: 385, startPoint y: 73, endPoint x: 359, endPoint y: 76, distance: 26.1
click at [359, 76] on link "Accounting" at bounding box center [372, 64] width 86 height 32
click at [386, 59] on link "Accounting" at bounding box center [372, 64] width 86 height 32
click at [476, 66] on link "Commissions" at bounding box center [490, 64] width 100 height 32
click at [525, 63] on link "Commissions" at bounding box center [490, 64] width 100 height 32
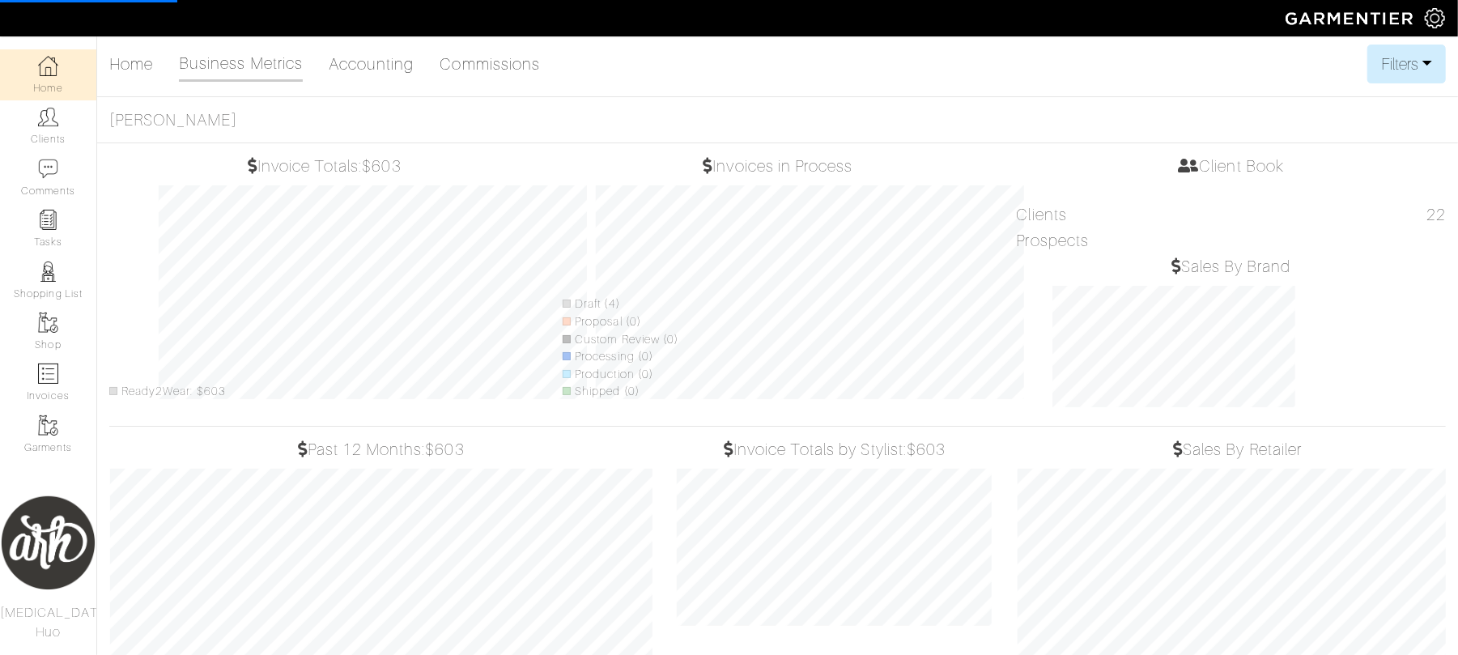
click at [55, 76] on link "Home" at bounding box center [48, 74] width 96 height 51
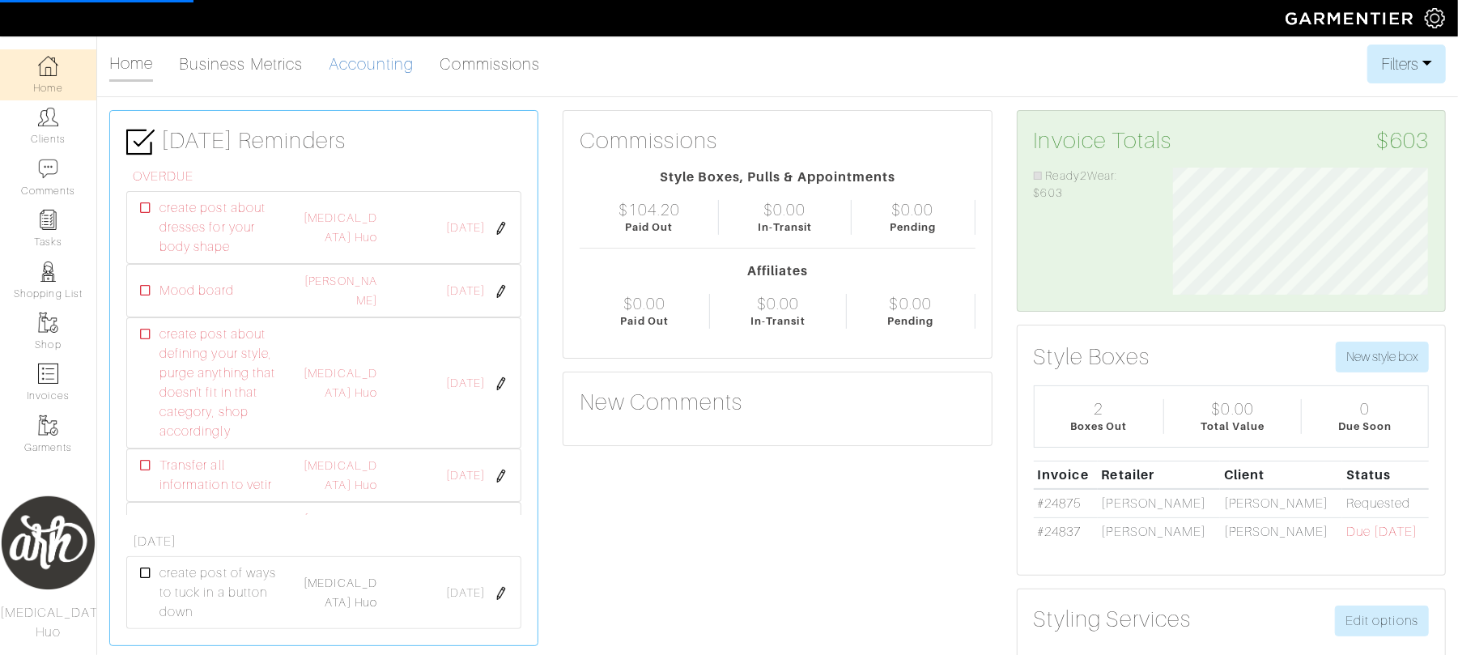
click at [371, 69] on link "Accounting" at bounding box center [372, 64] width 86 height 32
click at [52, 75] on img at bounding box center [48, 66] width 20 height 20
click at [489, 70] on link "Commissions" at bounding box center [490, 64] width 100 height 32
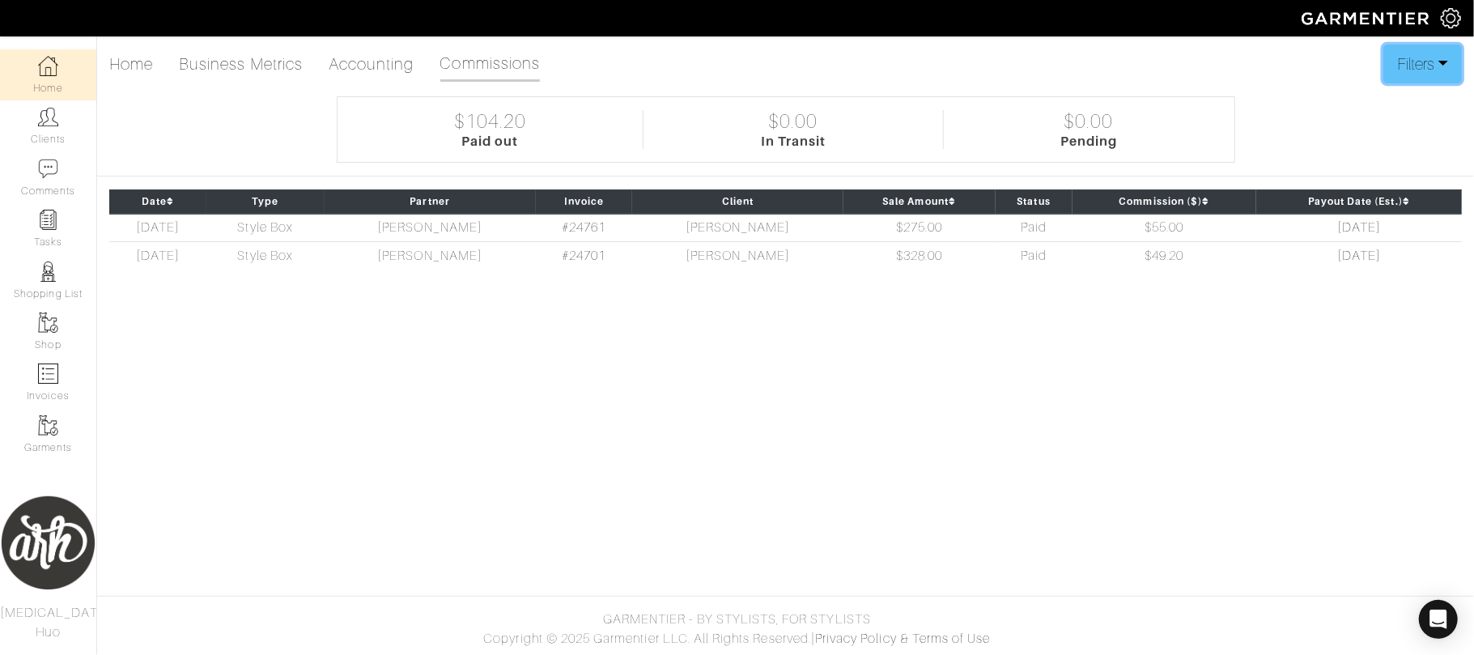
click at [1443, 72] on button "Filters" at bounding box center [1423, 64] width 79 height 39
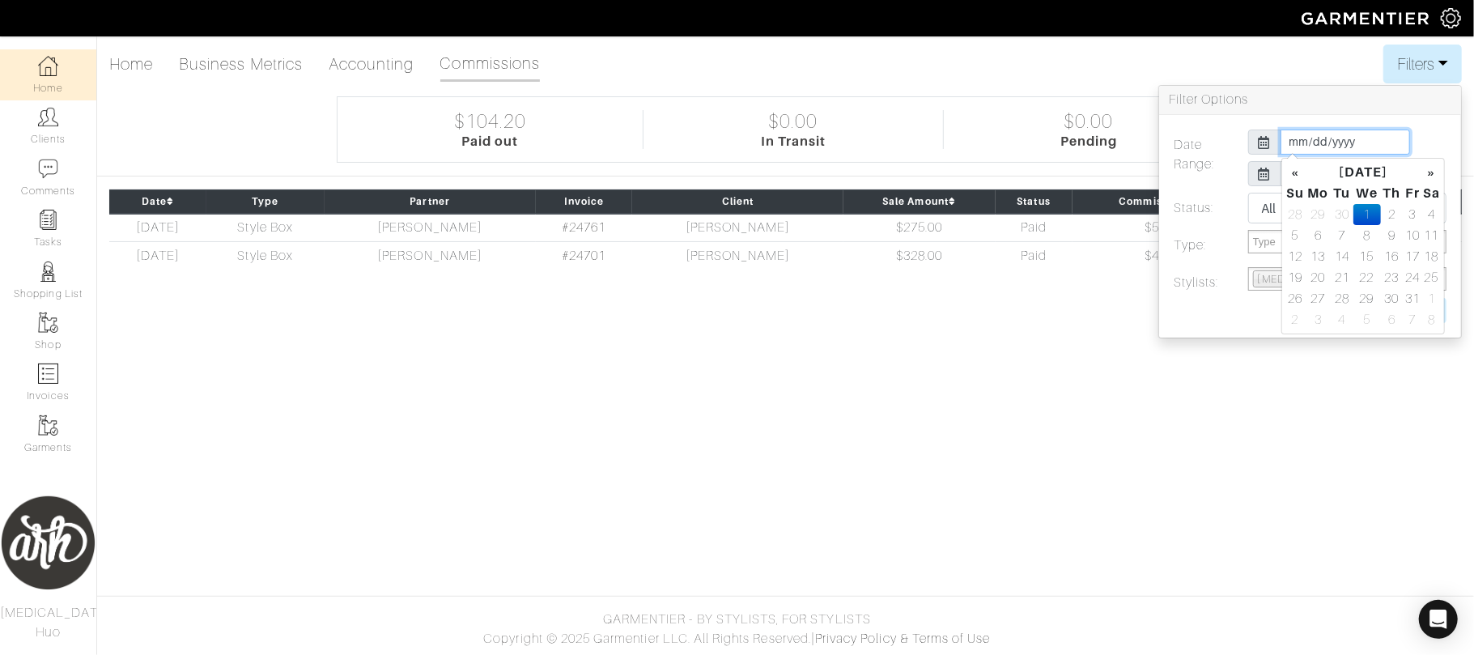
click at [1364, 144] on input "[DATE]" at bounding box center [1346, 142] width 130 height 25
click at [1299, 172] on th "«" at bounding box center [1295, 172] width 19 height 21
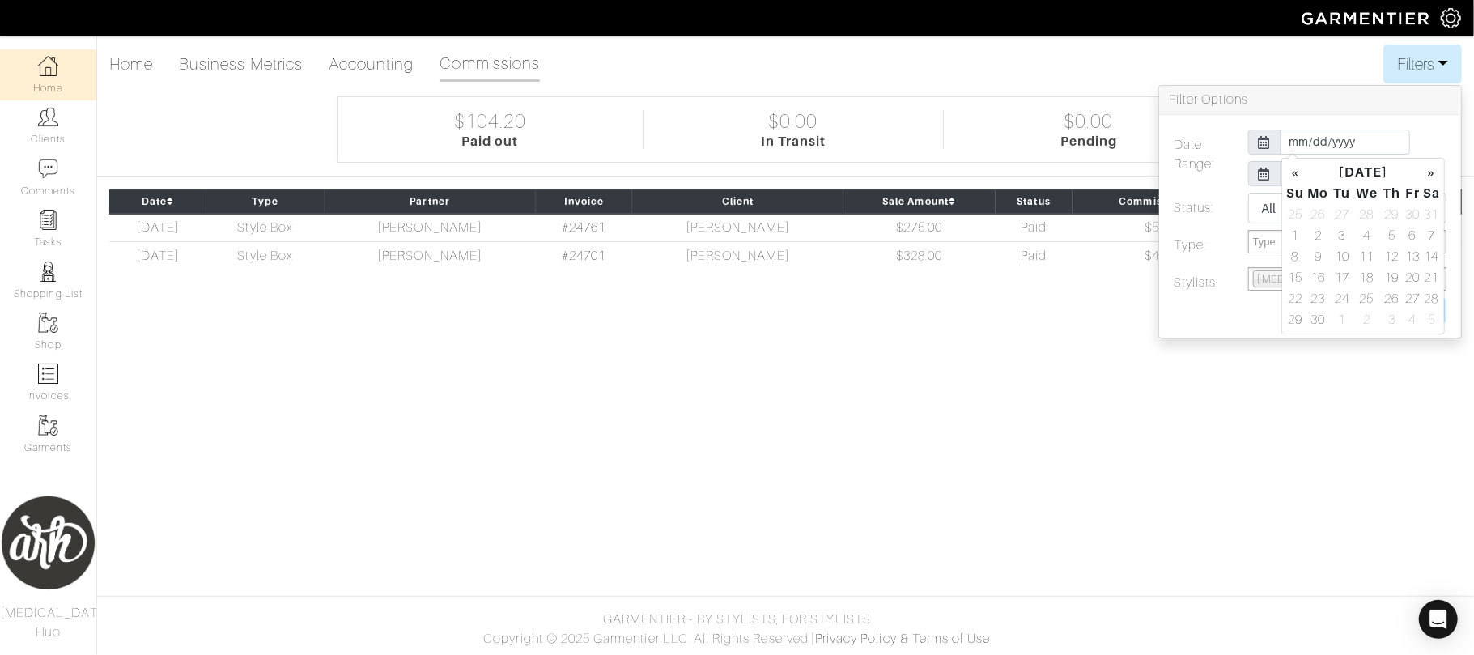
click at [1299, 172] on th "«" at bounding box center [1295, 172] width 19 height 21
click at [1345, 210] on td "1" at bounding box center [1343, 214] width 22 height 21
type input "[DATE]"
click at [1218, 220] on label "Status:" at bounding box center [1199, 211] width 74 height 37
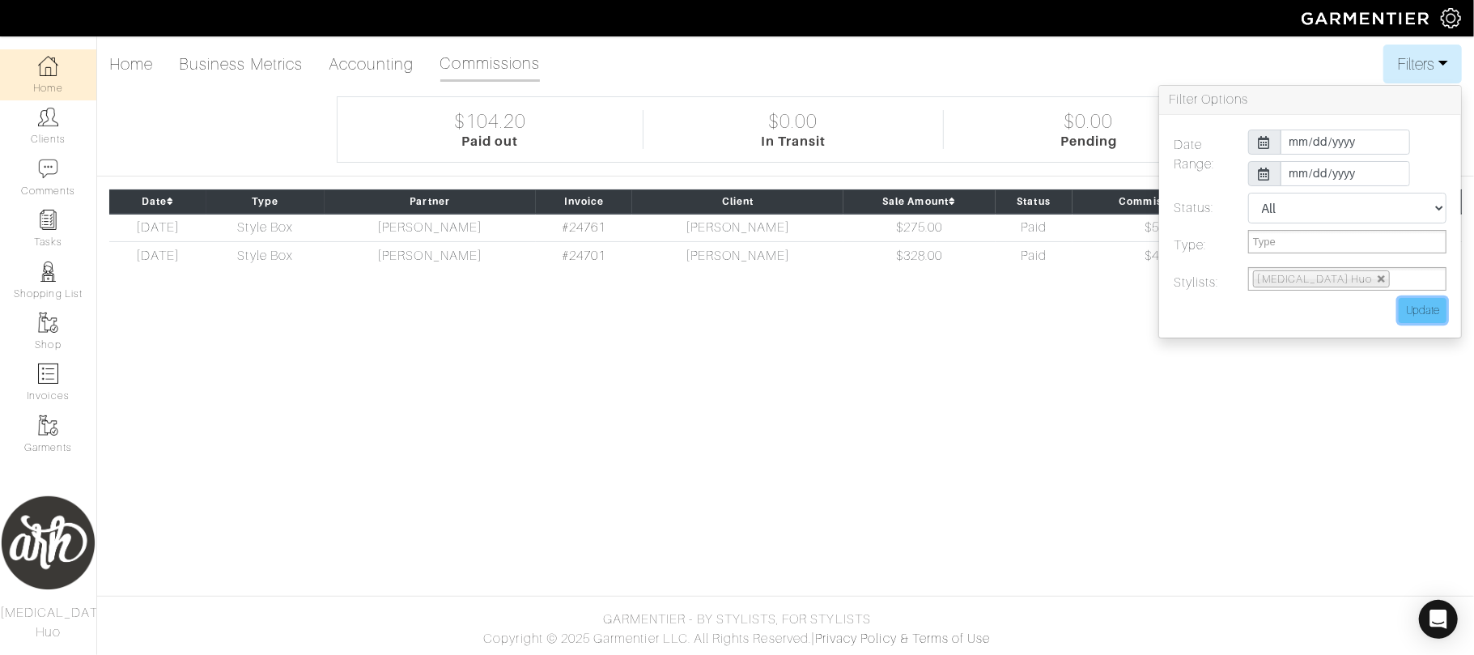
click at [1439, 308] on input "Update" at bounding box center [1423, 310] width 48 height 25
type input "Update"
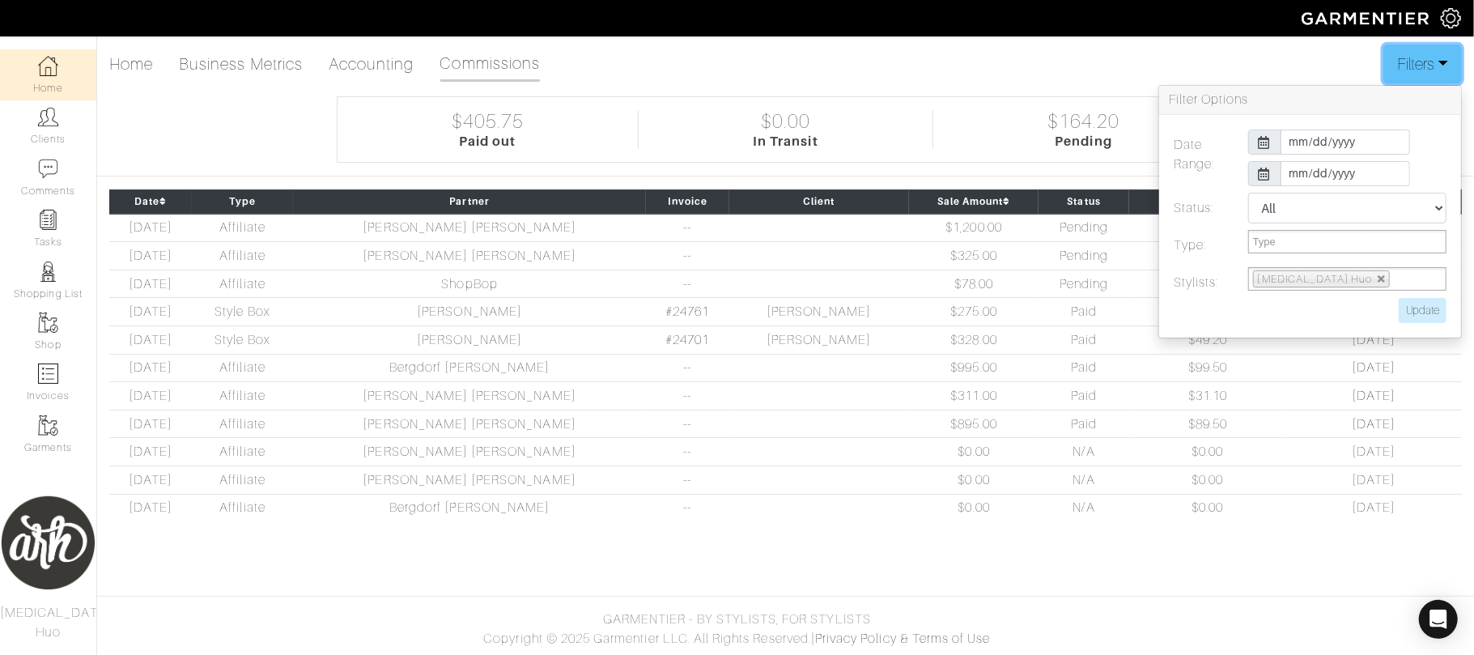
click at [1402, 62] on button "Filters" at bounding box center [1423, 64] width 79 height 39
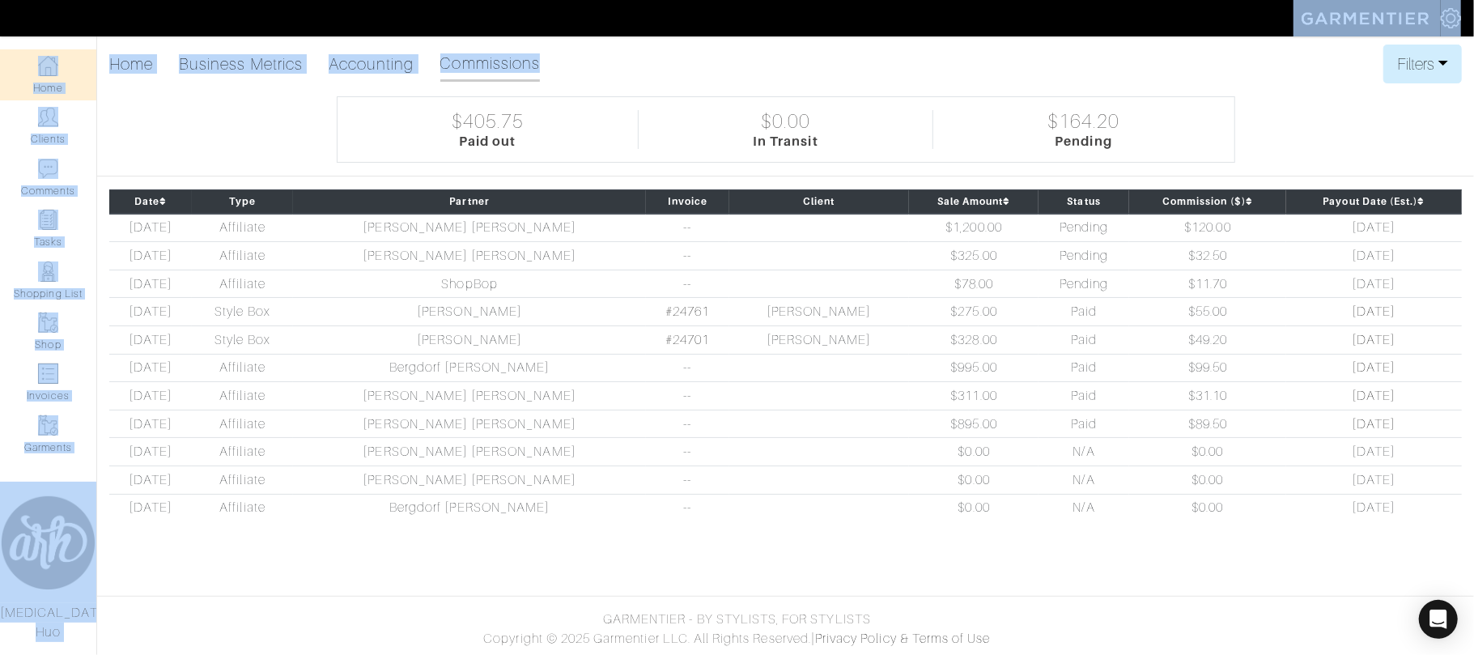
drag, startPoint x: 1131, startPoint y: 6, endPoint x: 930, endPoint y: 44, distance: 204.2
click at [930, 44] on div "Company Settings Manage Subscription My Profile Stylists Sign Out Home Clients …" at bounding box center [737, 267] width 1474 height 534
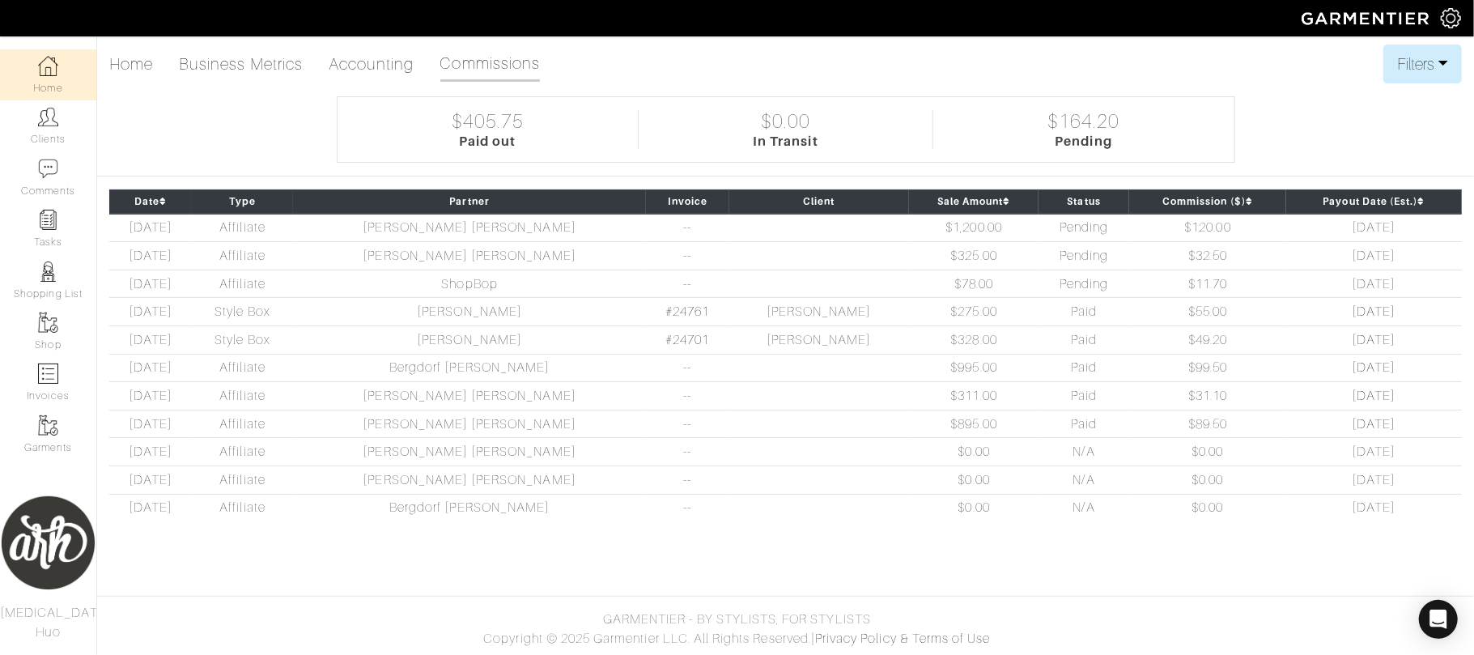
click at [266, 139] on div "Home Business Metrics Accounting Commissions Filters Filter Options Date Range:…" at bounding box center [737, 290] width 1474 height 490
